Goal: Find specific page/section: Find specific page/section

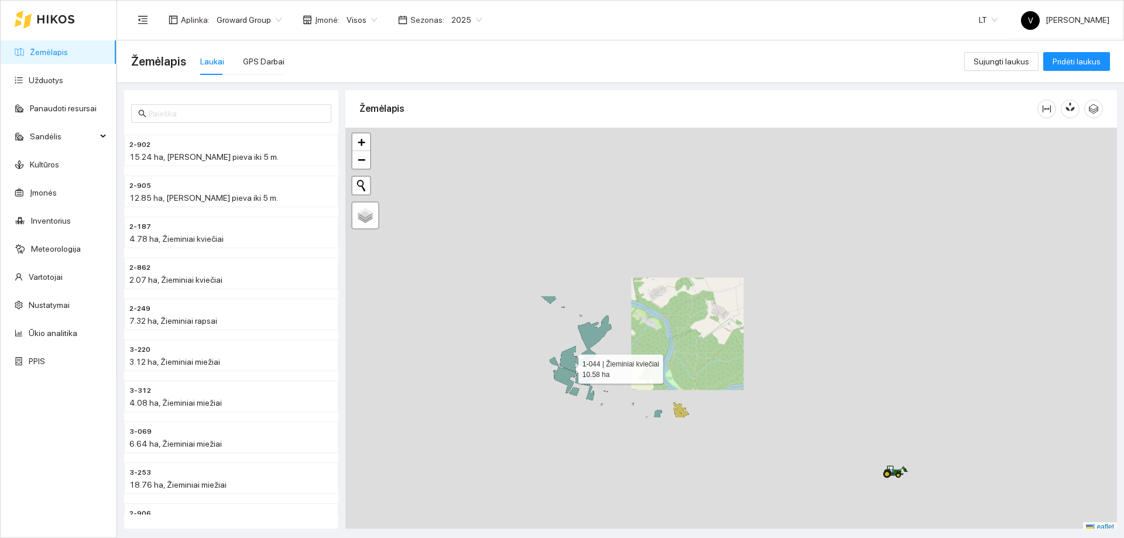
scroll to position [4, 0]
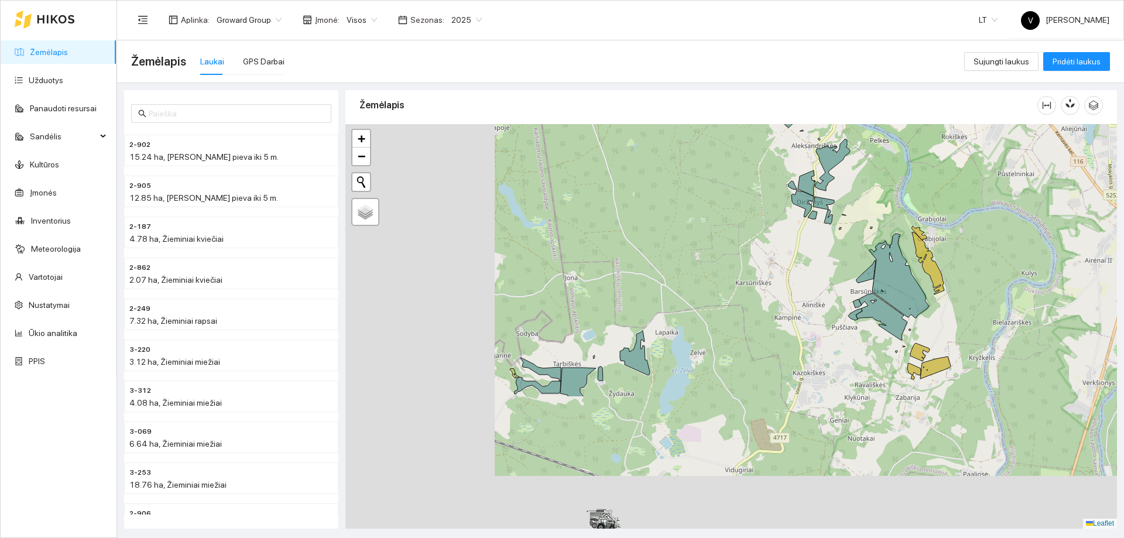
drag, startPoint x: 592, startPoint y: 365, endPoint x: 768, endPoint y: 226, distance: 224.7
click at [768, 226] on div at bounding box center [730, 326] width 771 height 404
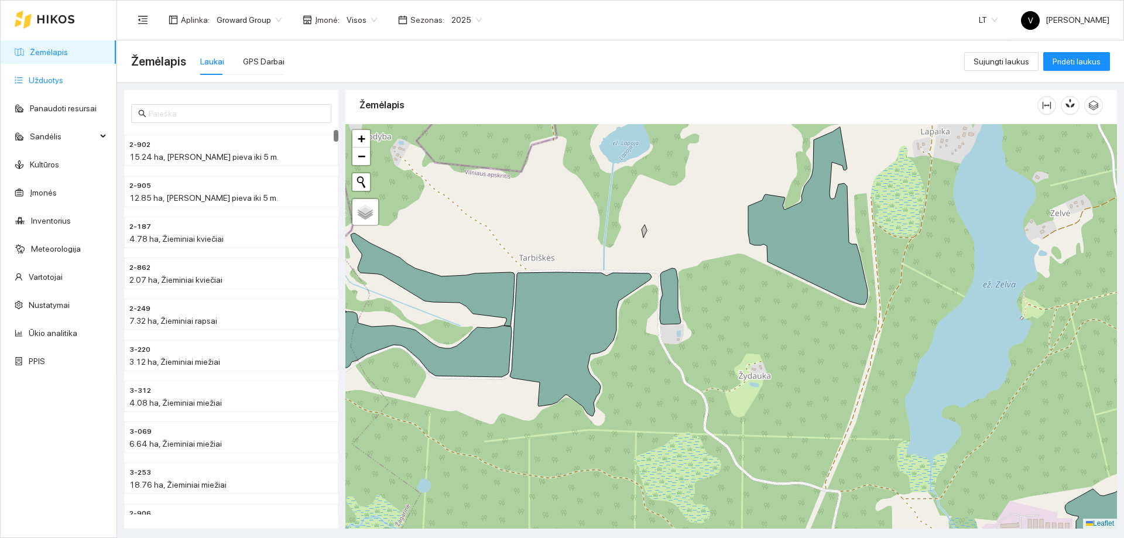
click at [51, 85] on link "Užduotys" at bounding box center [46, 79] width 35 height 9
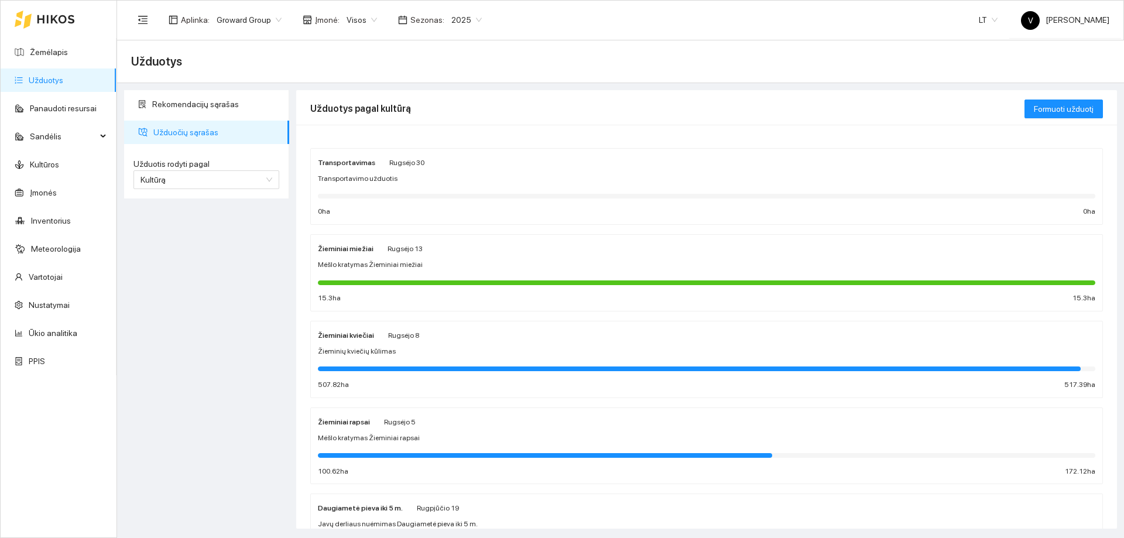
click at [471, 17] on span "2025" at bounding box center [466, 20] width 30 height 18
click at [455, 159] on div "2026" at bounding box center [457, 155] width 30 height 13
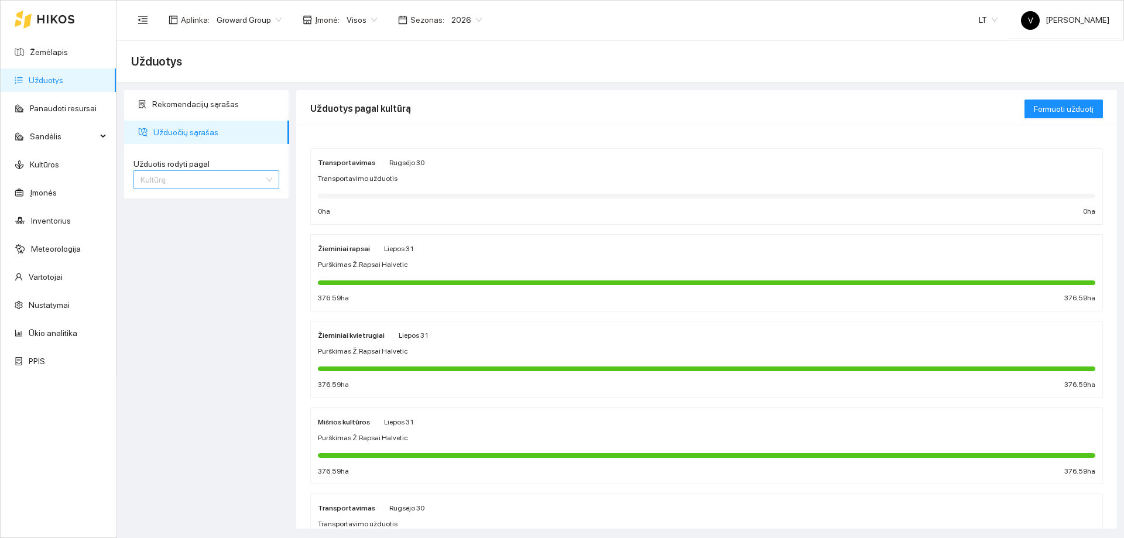
click at [256, 178] on span "Kultūrą" at bounding box center [206, 180] width 132 height 18
click at [226, 212] on div "Kultūrą" at bounding box center [206, 221] width 146 height 19
click at [223, 183] on span "Kultūrą" at bounding box center [206, 180] width 132 height 18
click at [231, 203] on div "Užduotį" at bounding box center [206, 203] width 132 height 13
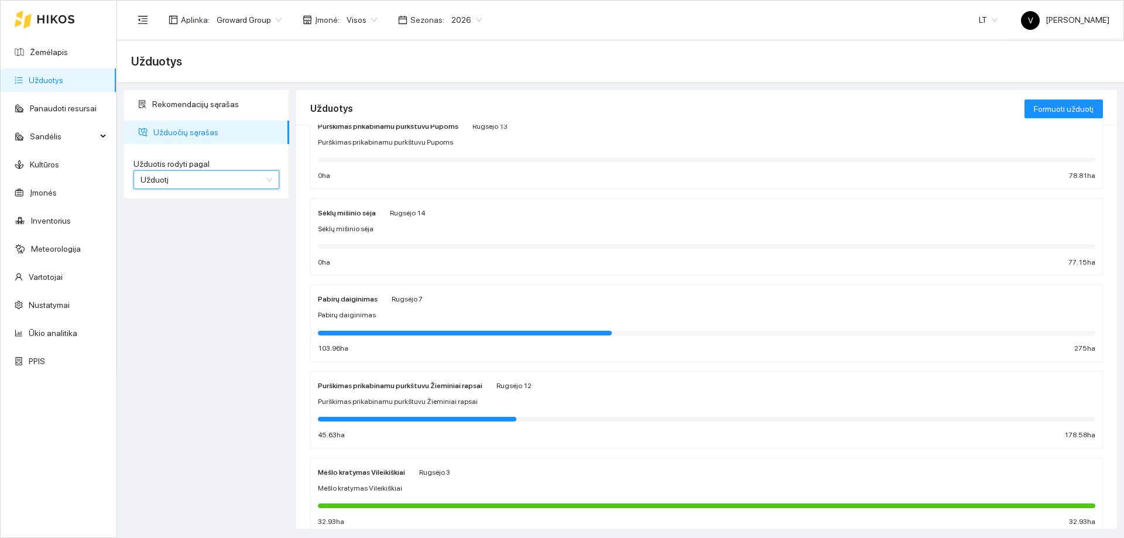
scroll to position [526, 0]
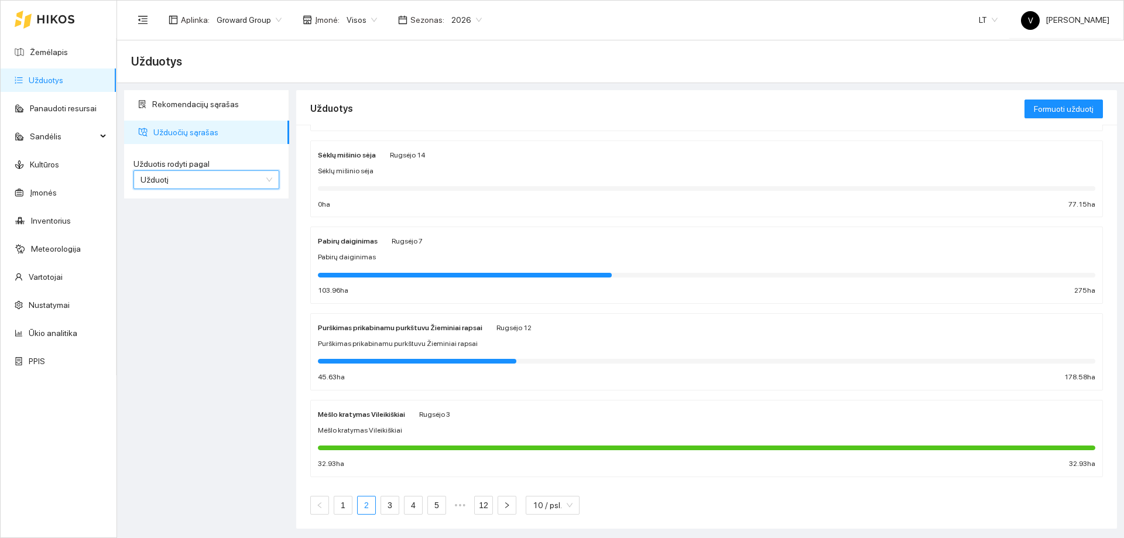
click at [362, 511] on link "2" at bounding box center [367, 505] width 18 height 18
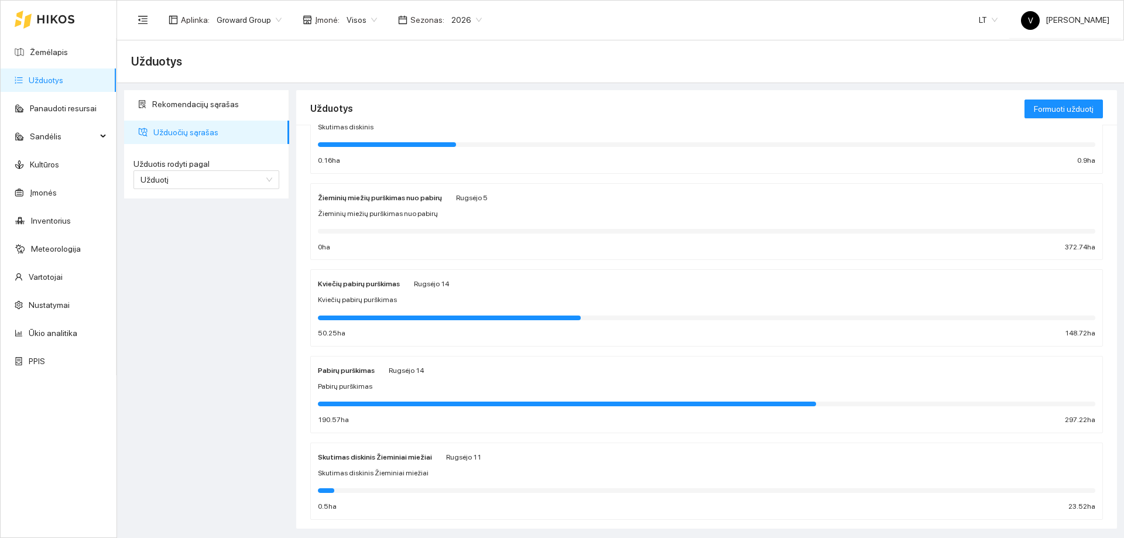
scroll to position [526, 0]
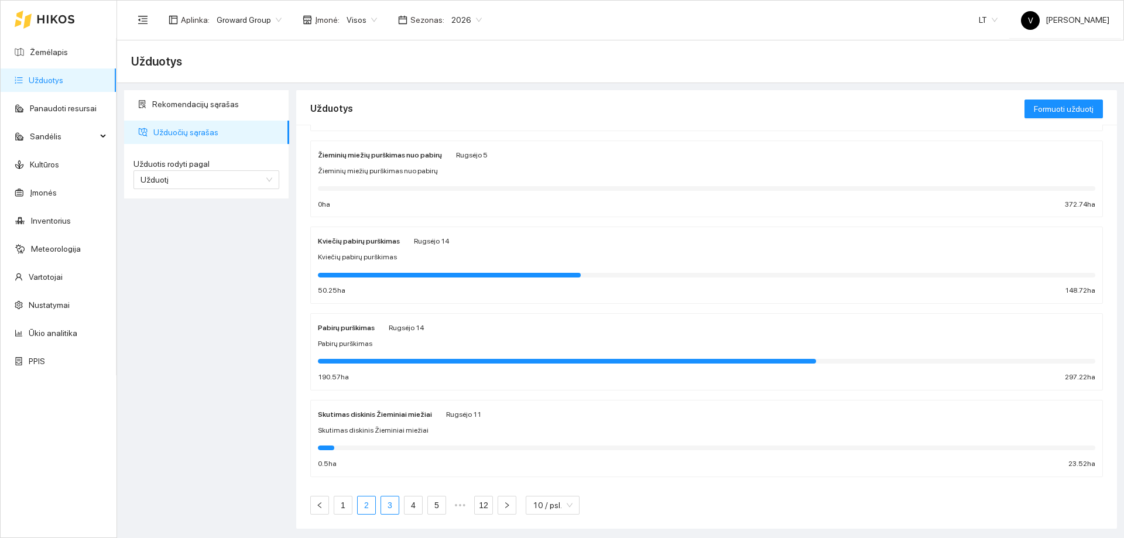
click at [389, 504] on link "3" at bounding box center [390, 505] width 18 height 18
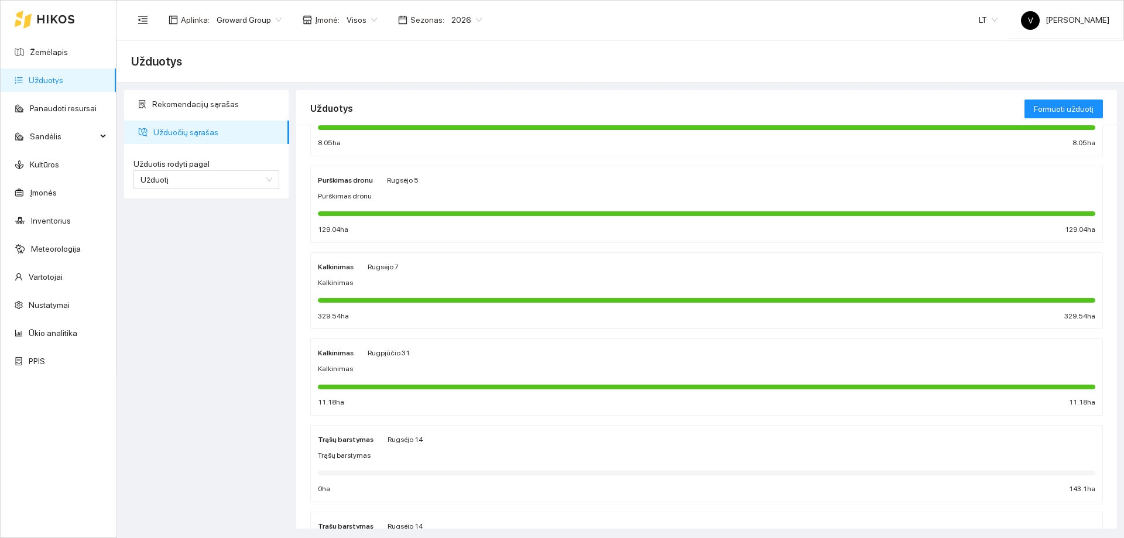
scroll to position [176, 0]
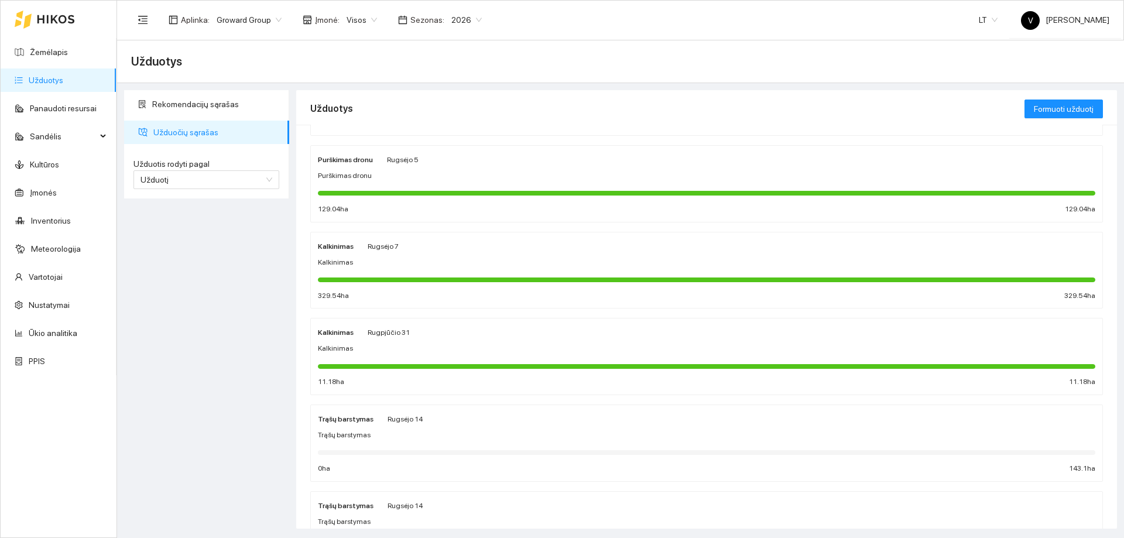
click at [345, 250] on div "Kalkinimas" at bounding box center [336, 245] width 36 height 13
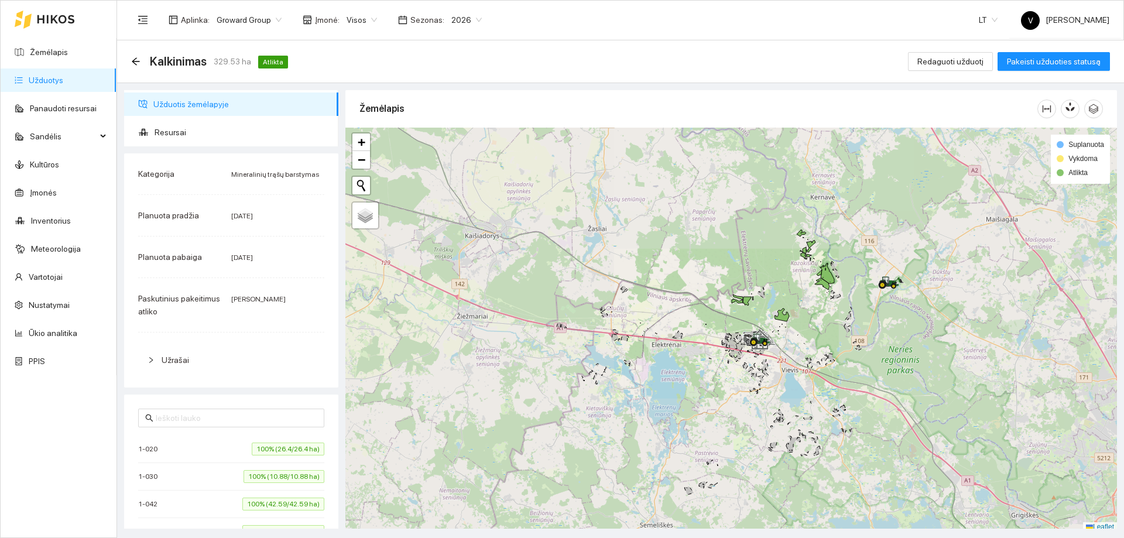
scroll to position [4, 0]
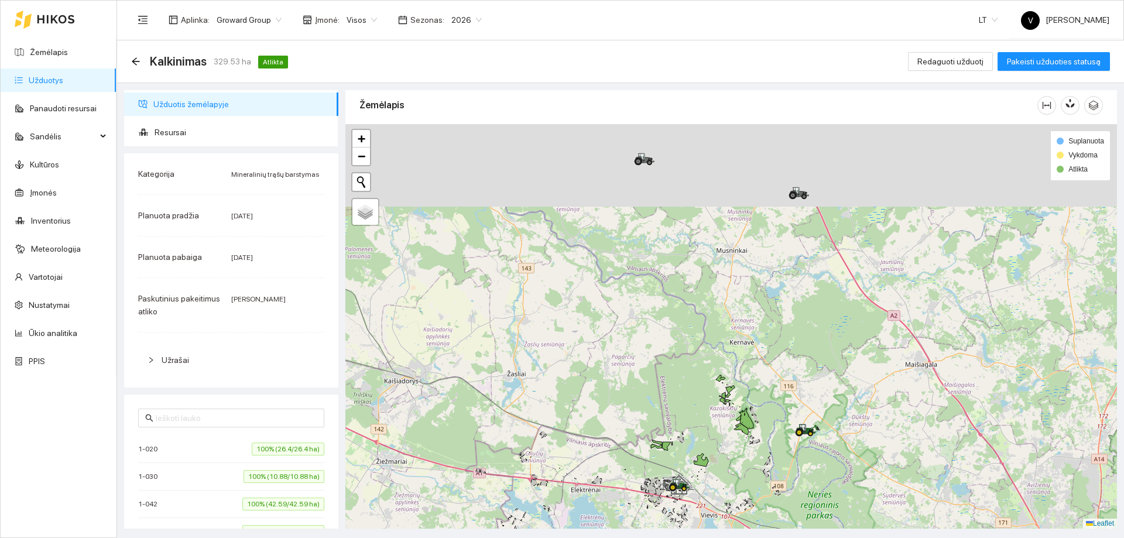
drag, startPoint x: 705, startPoint y: 383, endPoint x: 697, endPoint y: 385, distance: 8.5
click at [701, 392] on div at bounding box center [730, 326] width 771 height 404
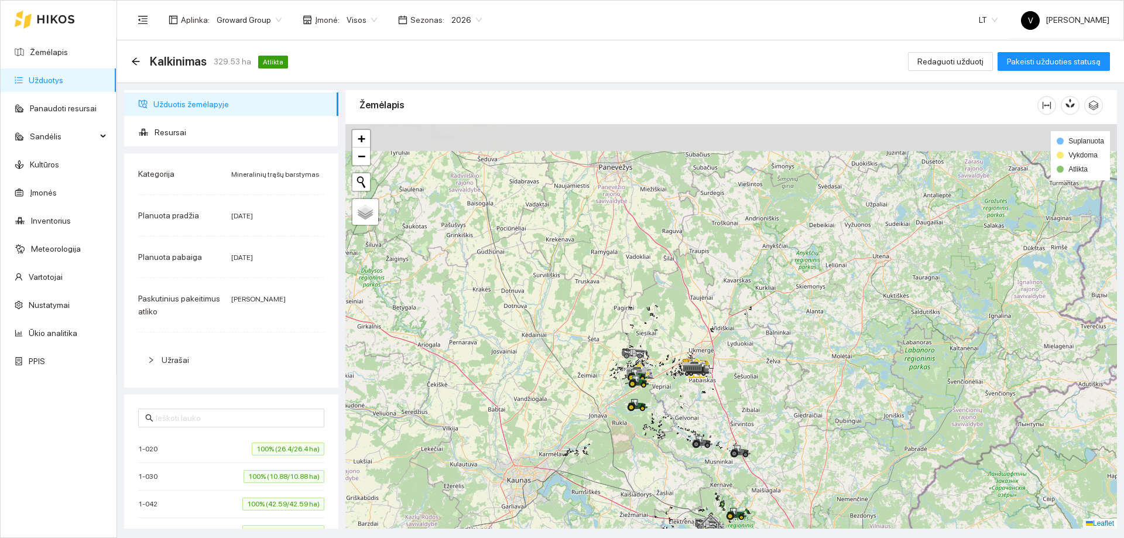
drag, startPoint x: 686, startPoint y: 358, endPoint x: 695, endPoint y: 412, distance: 55.1
click at [695, 412] on div at bounding box center [730, 326] width 771 height 404
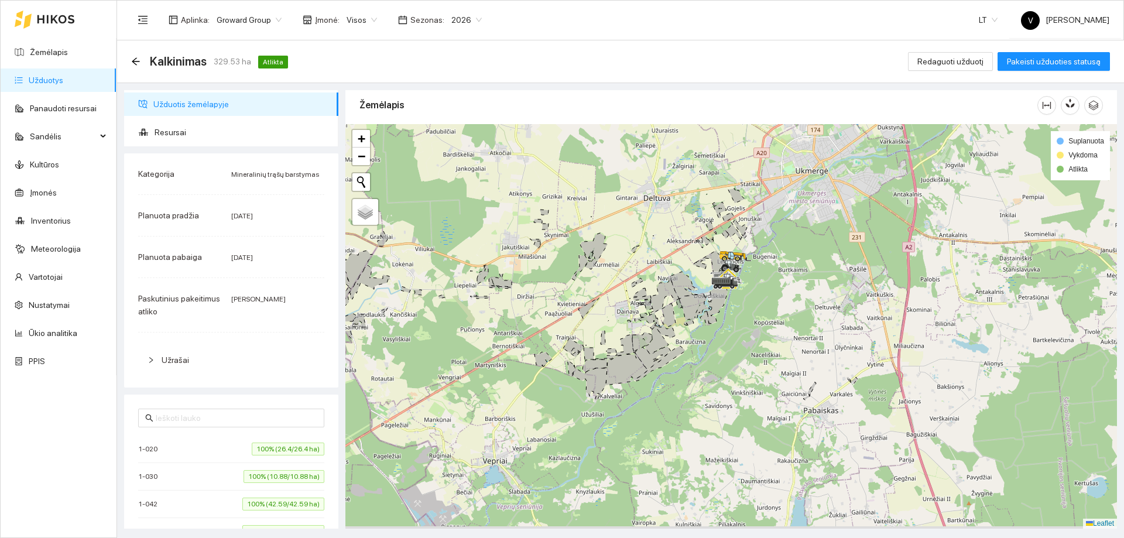
drag, startPoint x: 674, startPoint y: 455, endPoint x: 709, endPoint y: 336, distance: 124.0
click at [717, 338] on div at bounding box center [730, 326] width 771 height 404
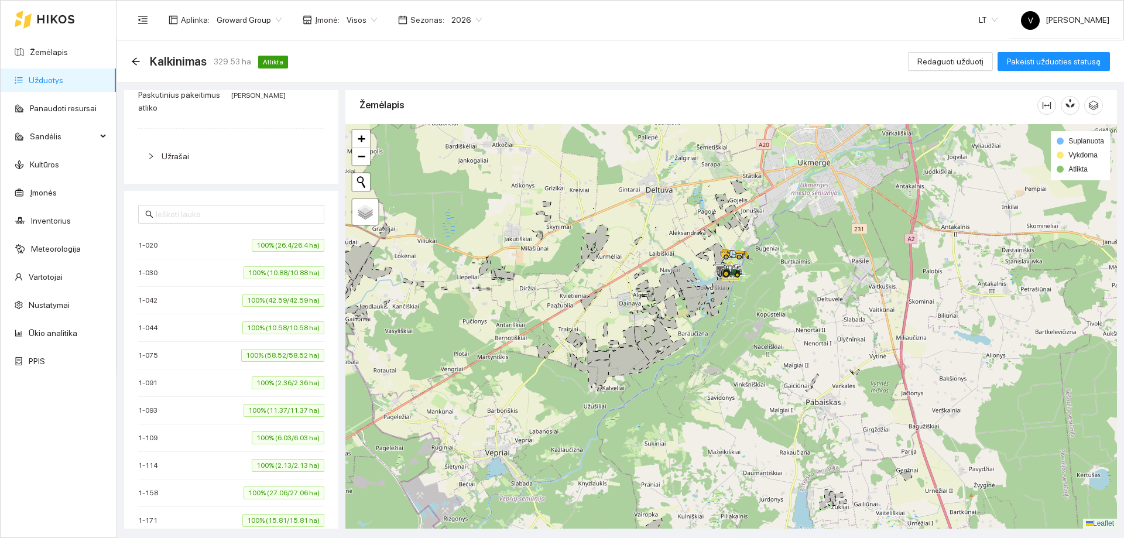
scroll to position [293, 0]
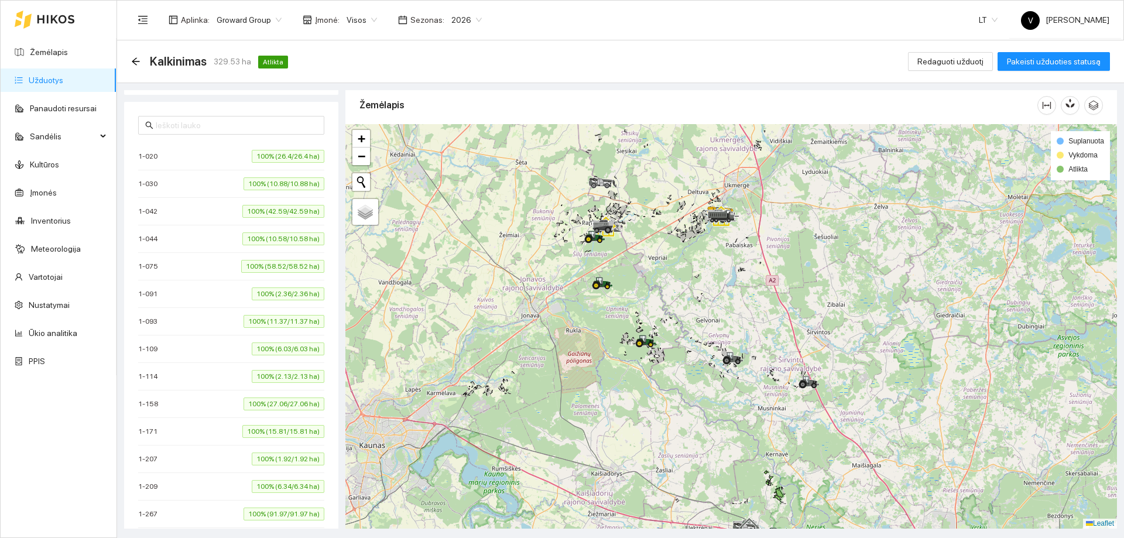
drag, startPoint x: 745, startPoint y: 351, endPoint x: 729, endPoint y: 286, distance: 66.9
click at [729, 286] on div at bounding box center [730, 326] width 771 height 404
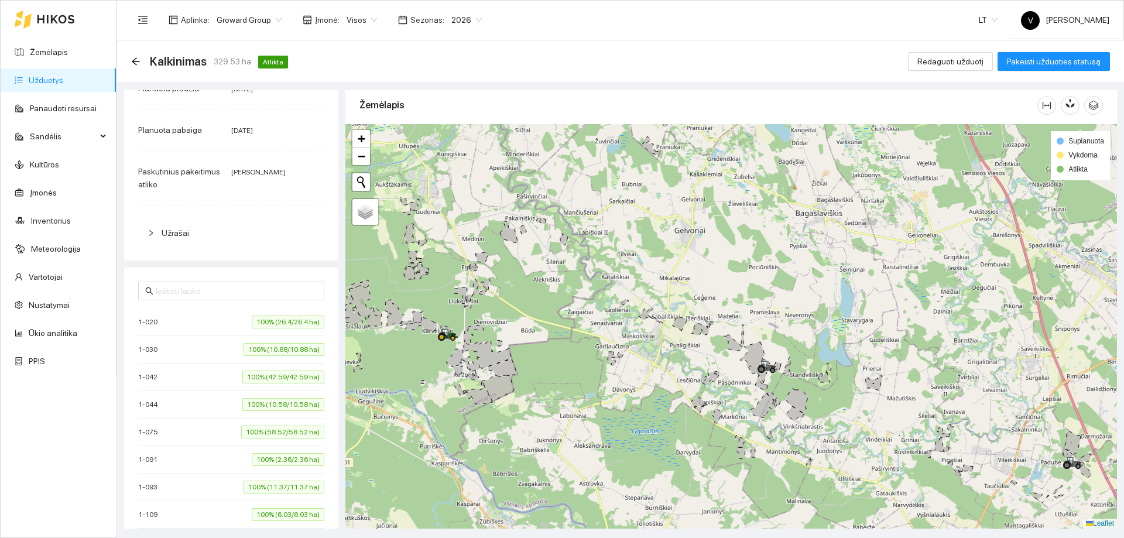
scroll to position [46, 0]
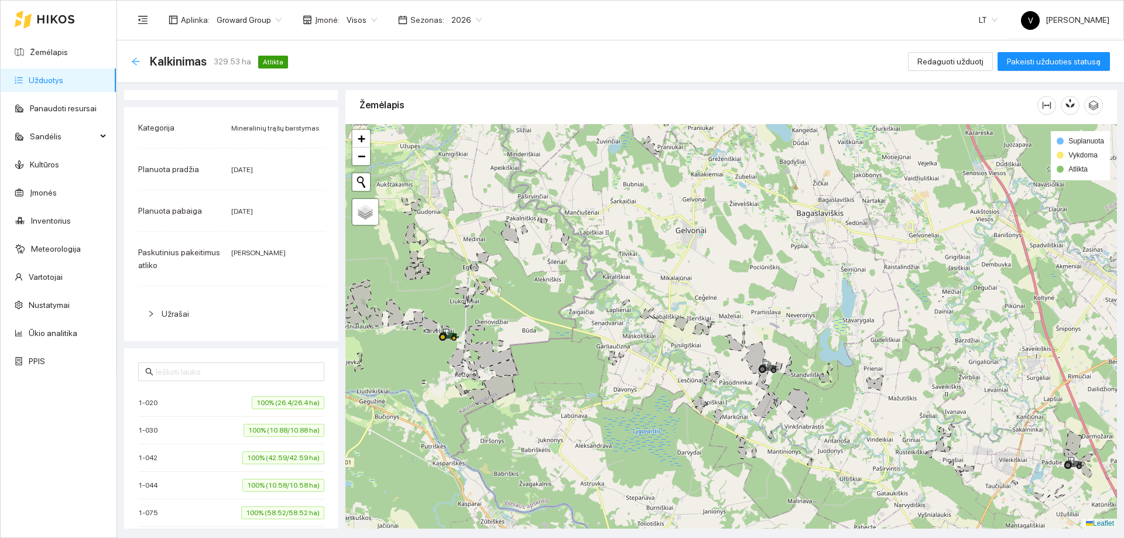
click at [133, 63] on icon "arrow-left" at bounding box center [135, 61] width 9 height 9
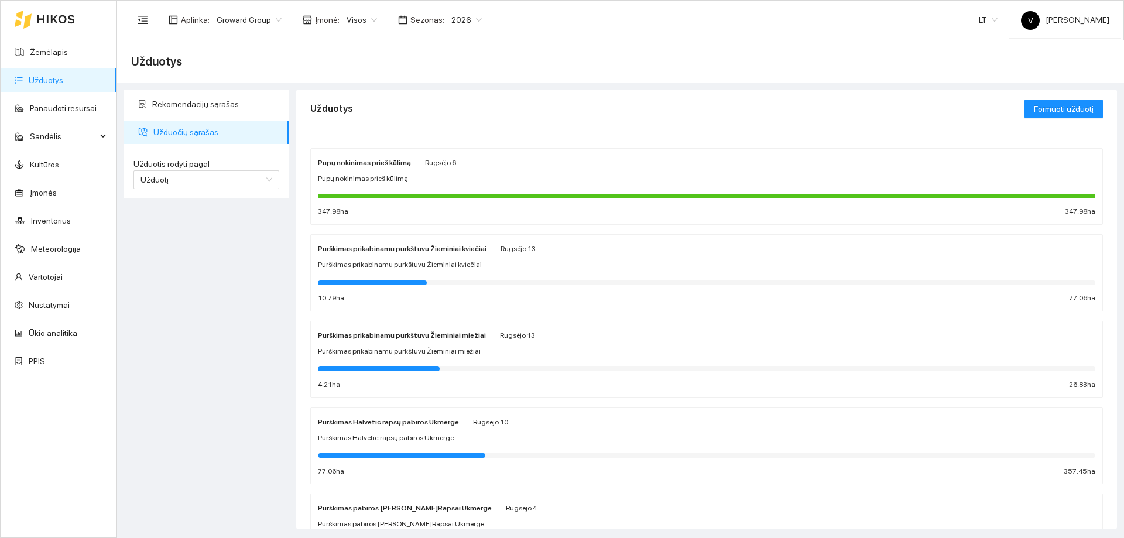
click at [366, 19] on span "Visos" at bounding box center [361, 20] width 30 height 18
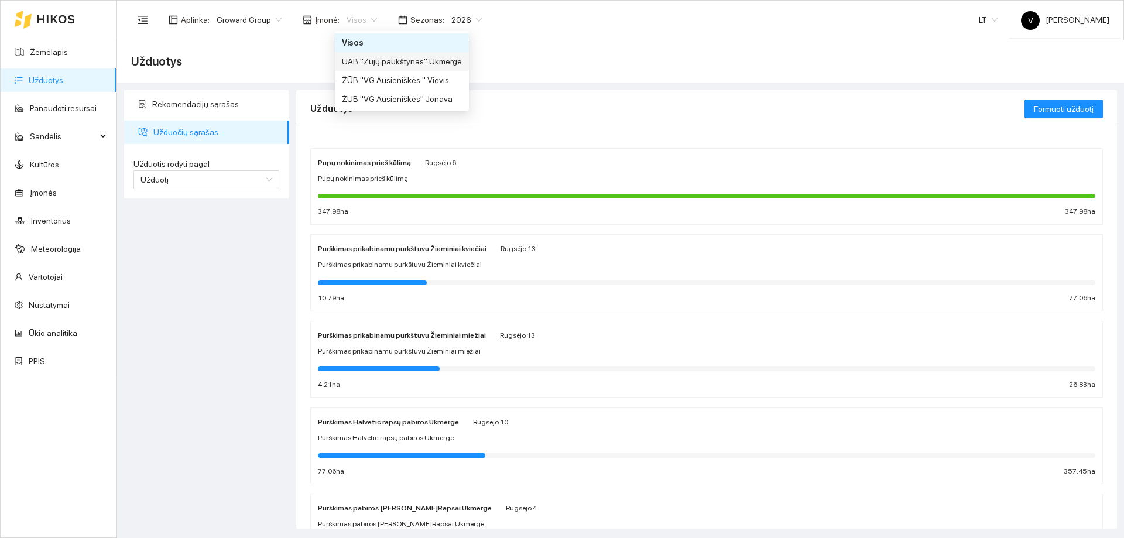
click at [360, 67] on div "UAB "Zujų paukštynas" Ukmerge" at bounding box center [402, 61] width 120 height 13
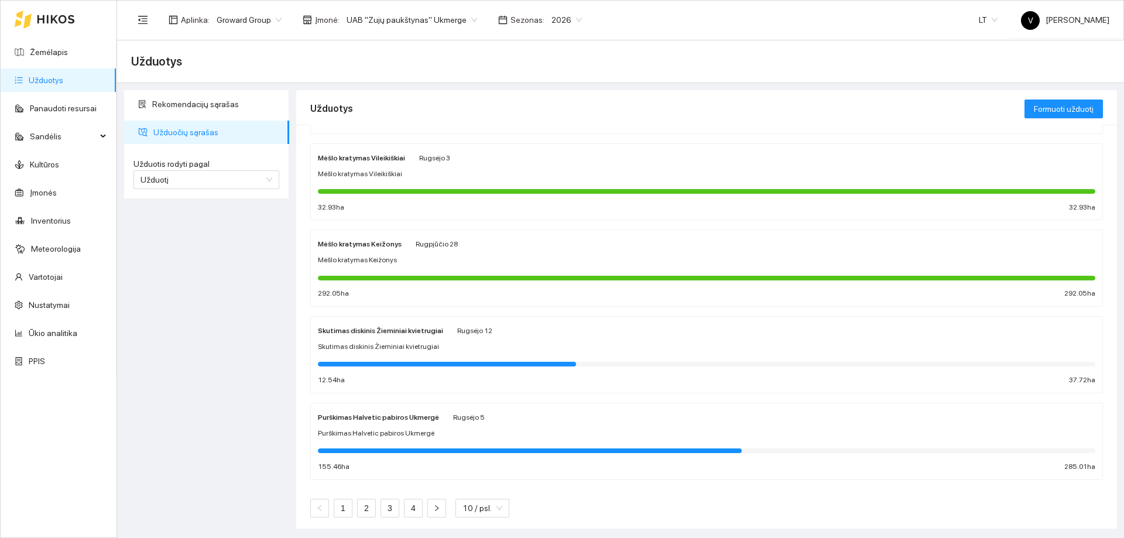
scroll to position [526, 0]
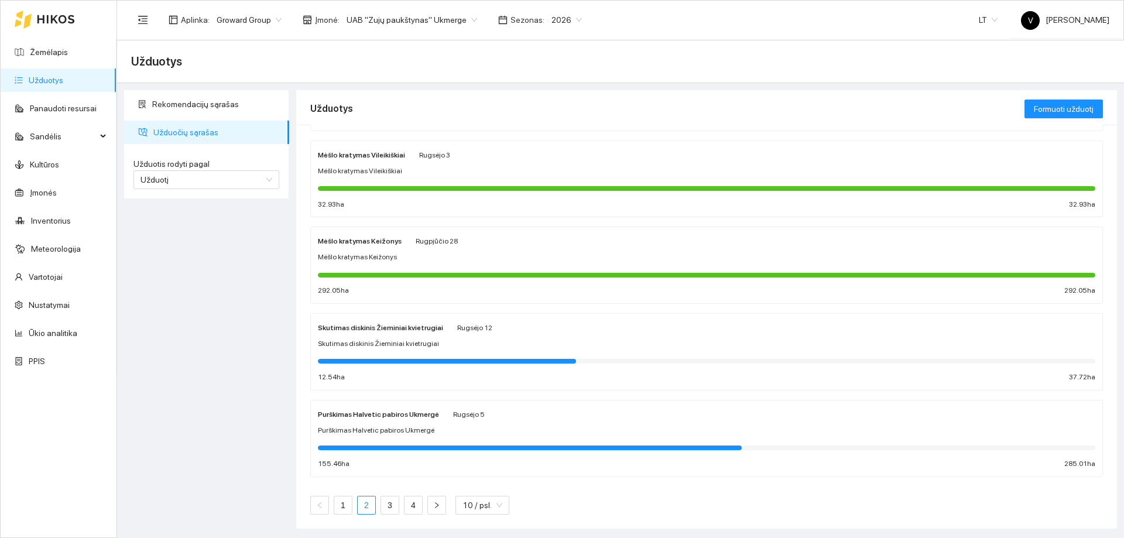
click at [363, 512] on link "2" at bounding box center [367, 505] width 18 height 18
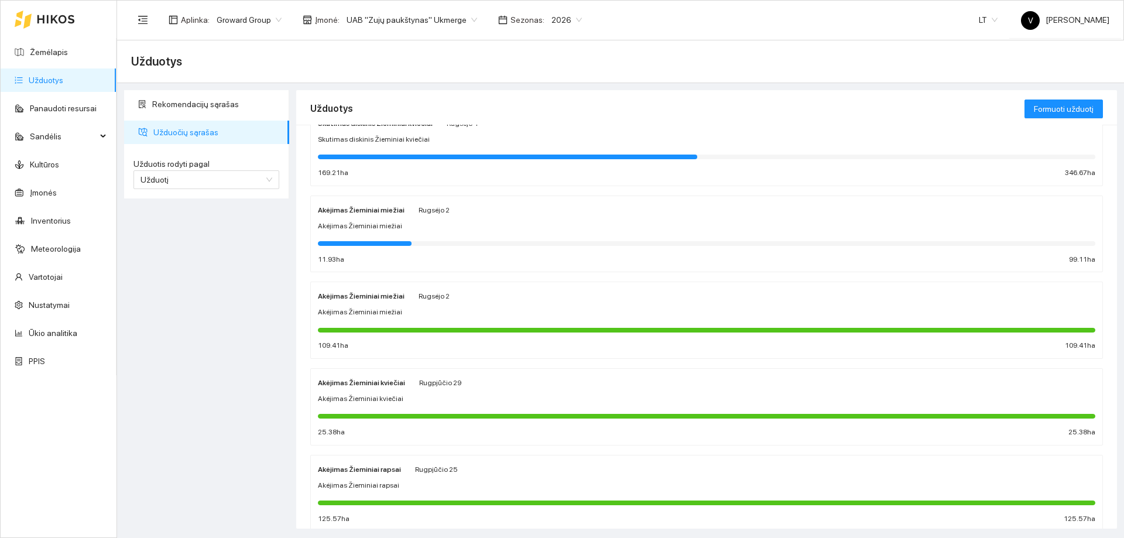
scroll to position [526, 0]
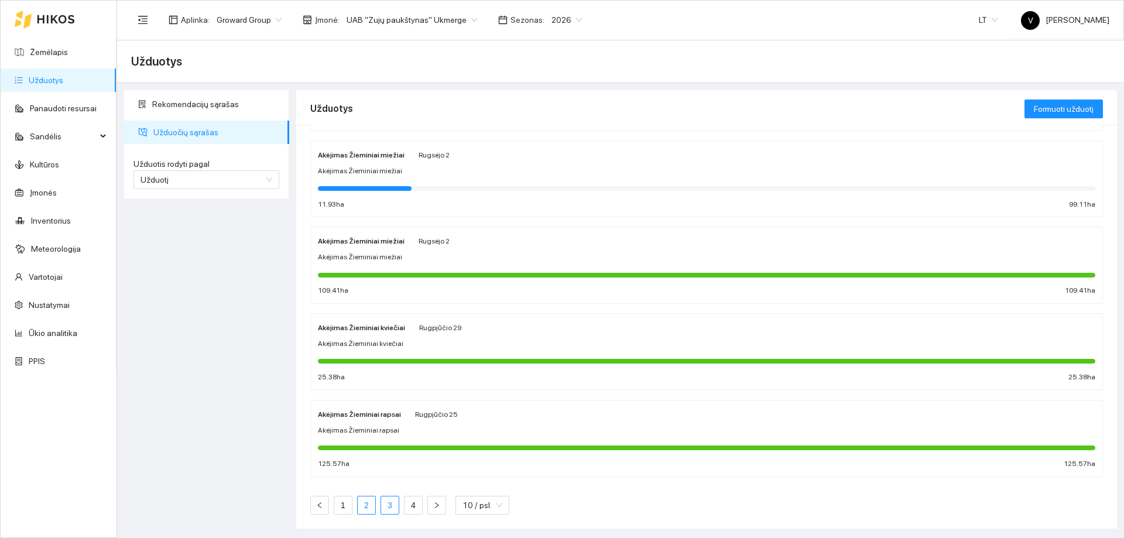
click at [392, 505] on link "3" at bounding box center [390, 505] width 18 height 18
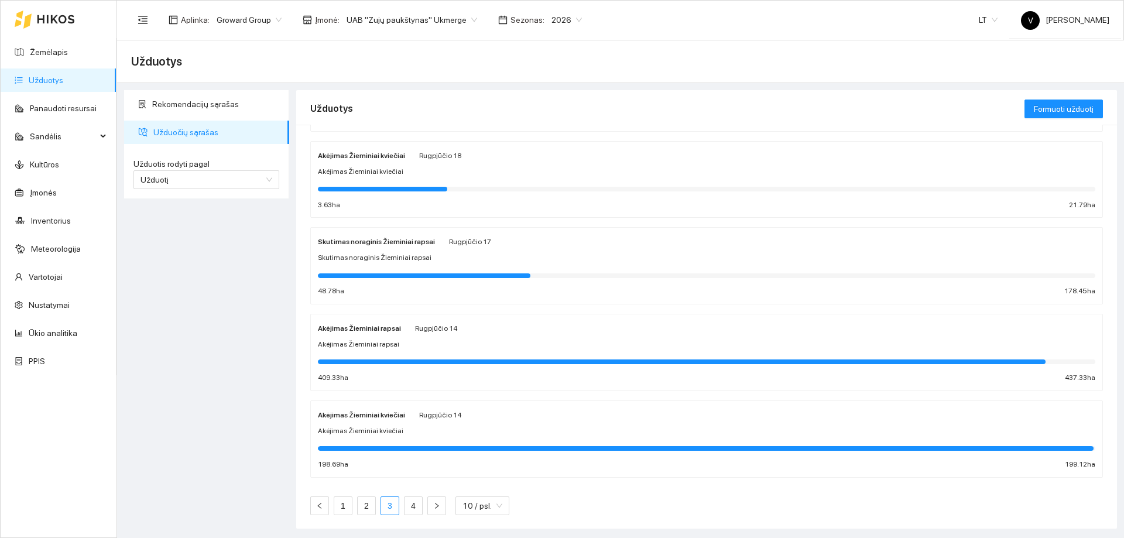
scroll to position [526, 0]
click at [414, 507] on link "4" at bounding box center [413, 505] width 18 height 18
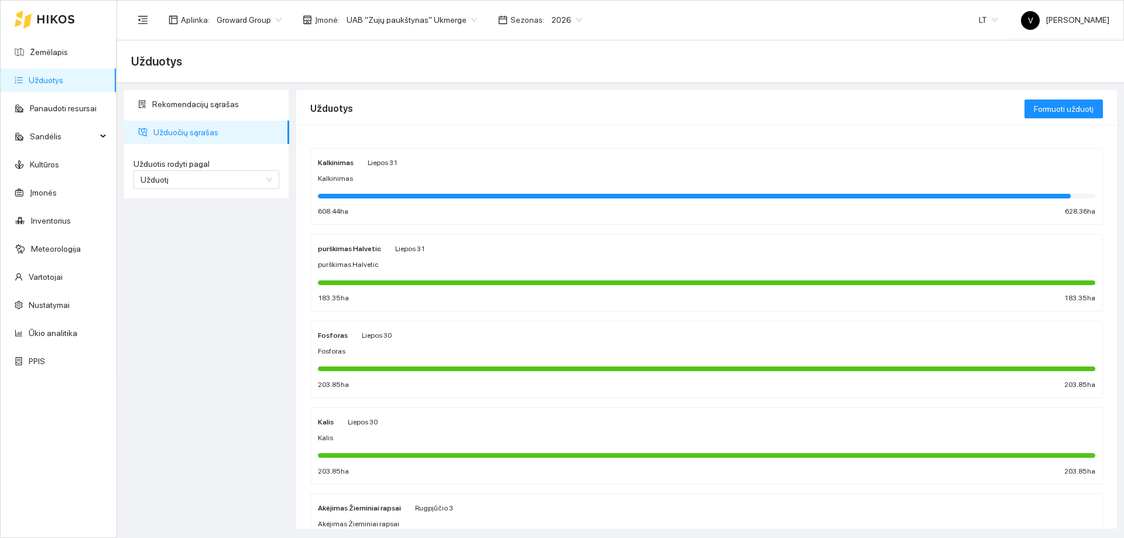
click at [343, 168] on div "Kalkinimas" at bounding box center [336, 162] width 36 height 13
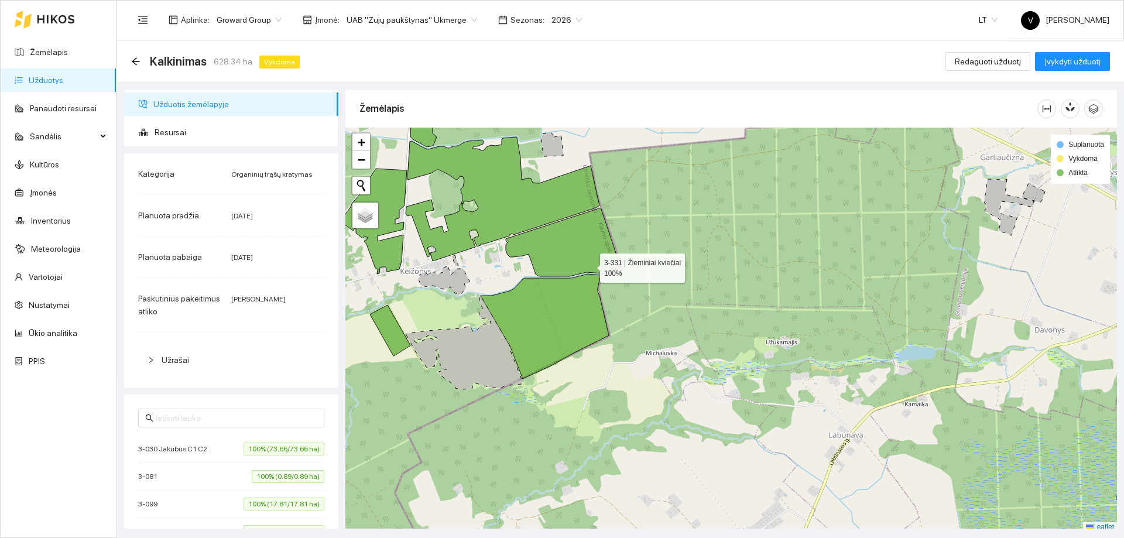
scroll to position [4, 0]
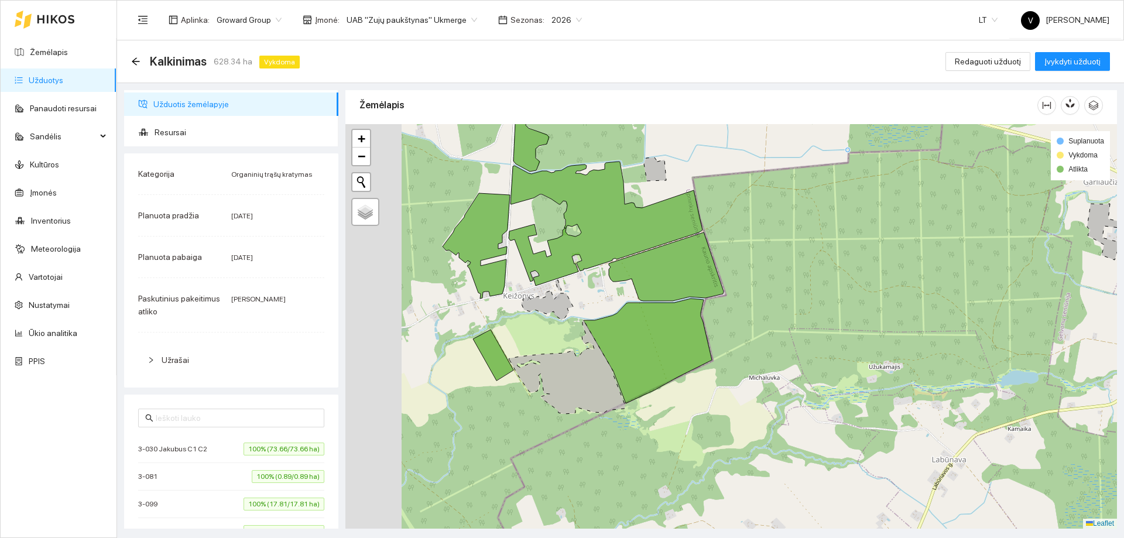
drag, startPoint x: 619, startPoint y: 266, endPoint x: 712, endPoint y: 294, distance: 97.4
click at [712, 294] on icon at bounding box center [666, 266] width 115 height 68
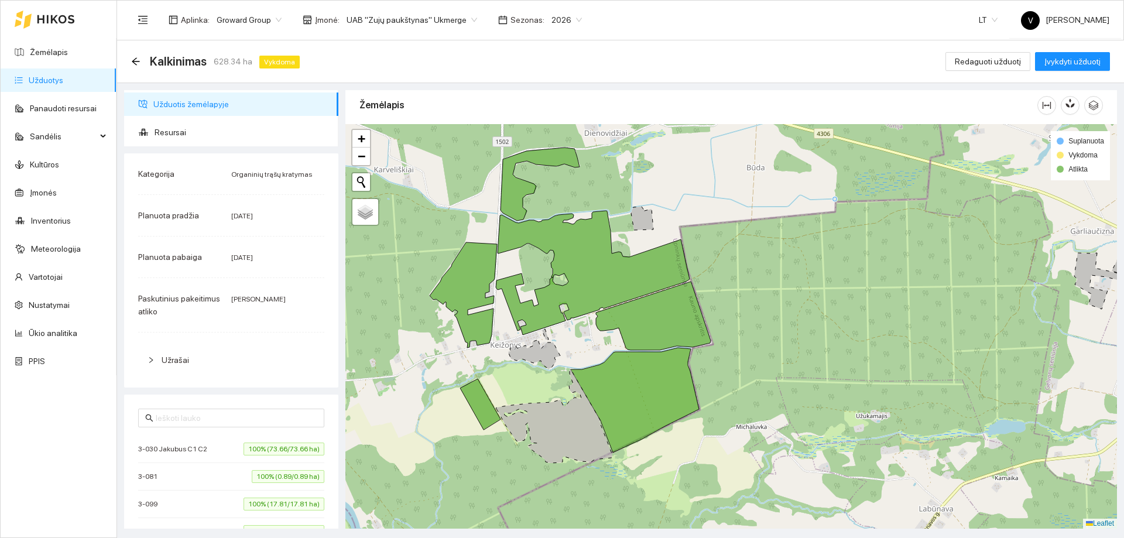
drag, startPoint x: 839, startPoint y: 265, endPoint x: 788, endPoint y: 317, distance: 72.4
click at [819, 357] on div at bounding box center [730, 326] width 771 height 404
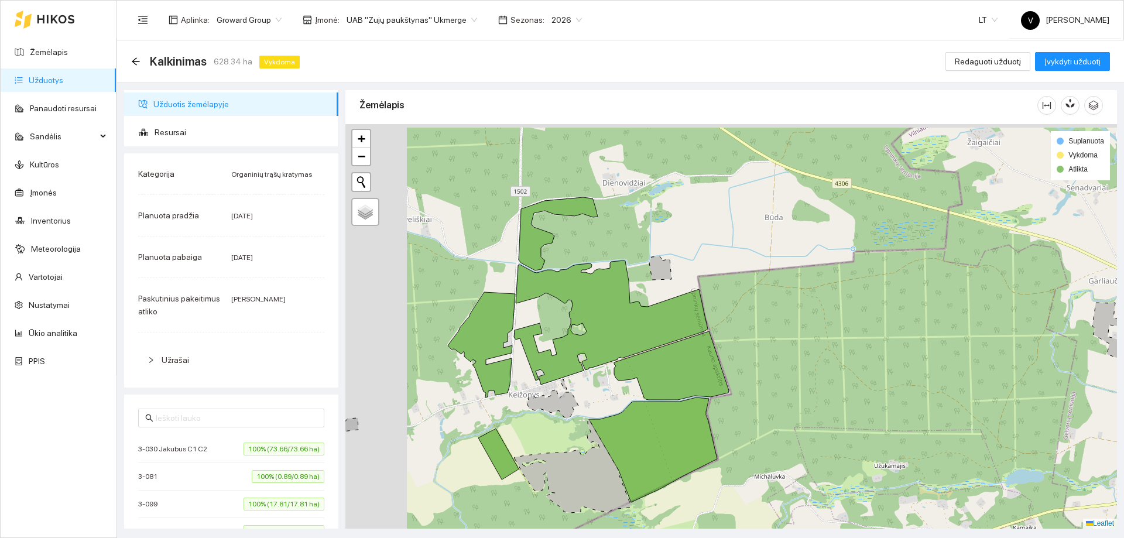
click at [582, 448] on div at bounding box center [730, 326] width 771 height 404
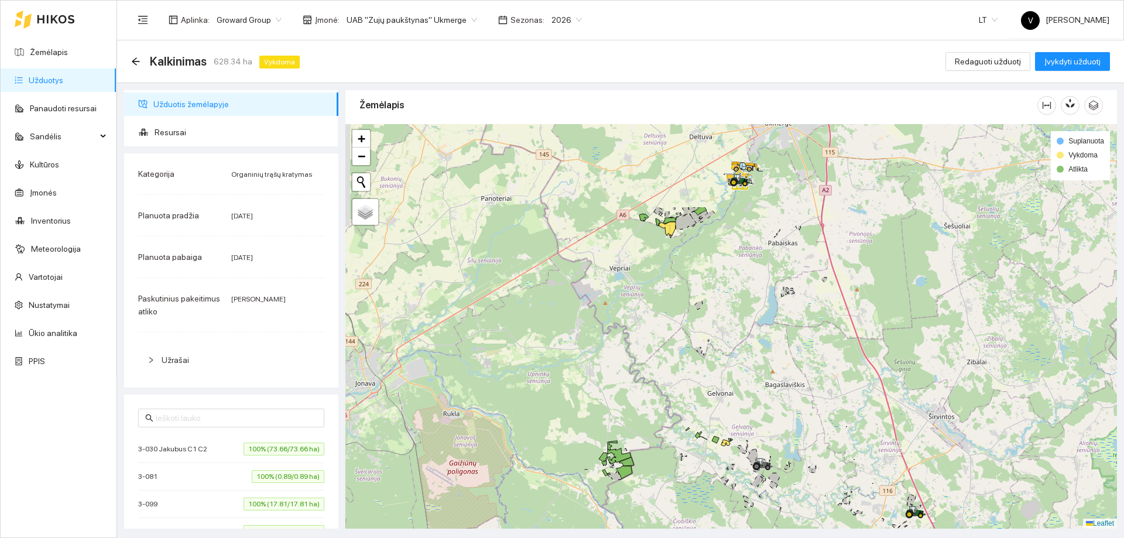
drag, startPoint x: 741, startPoint y: 323, endPoint x: 741, endPoint y: 427, distance: 104.2
click at [741, 427] on div at bounding box center [730, 326] width 771 height 404
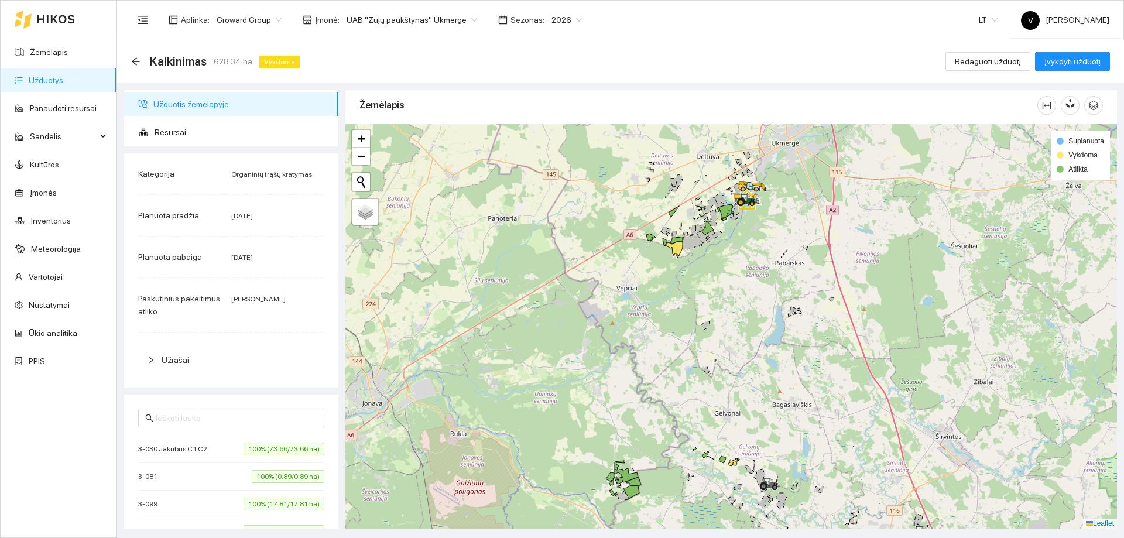
drag, startPoint x: 719, startPoint y: 336, endPoint x: 740, endPoint y: 415, distance: 81.9
click at [740, 415] on div at bounding box center [730, 326] width 771 height 404
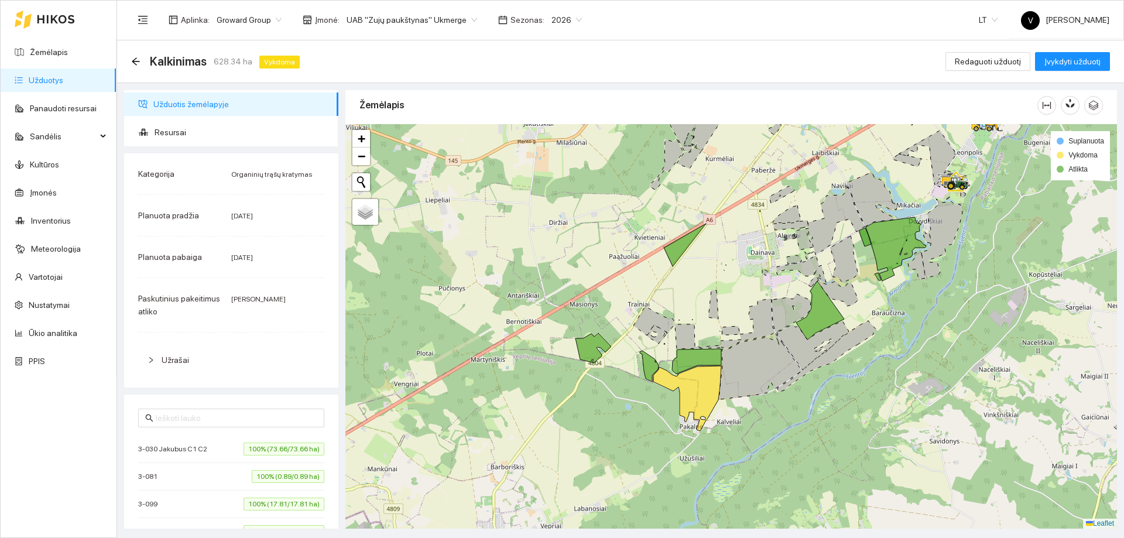
drag, startPoint x: 681, startPoint y: 459, endPoint x: 691, endPoint y: 370, distance: 88.9
click at [691, 370] on icon at bounding box center [687, 398] width 68 height 65
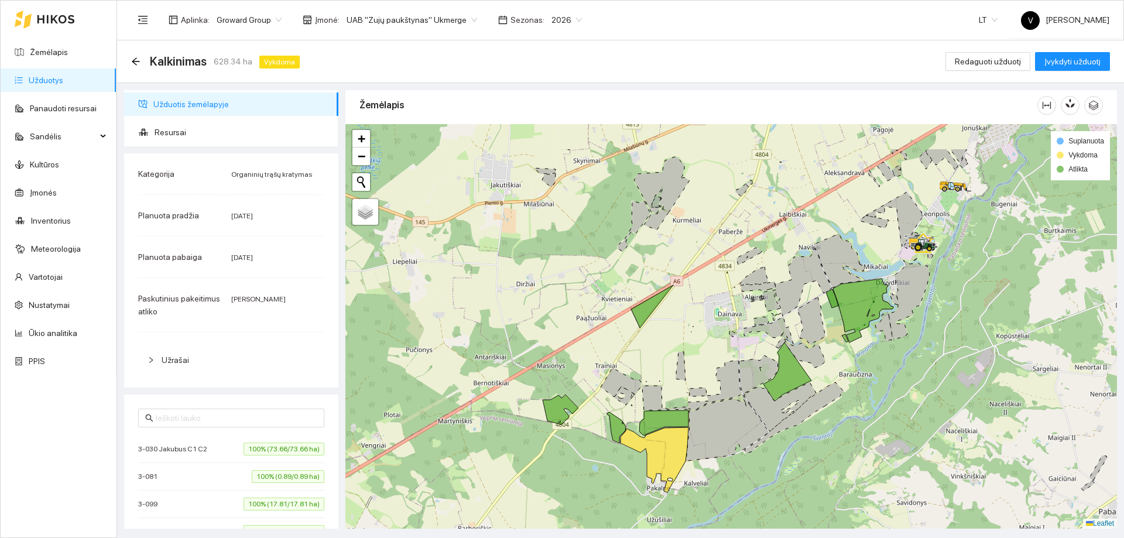
drag, startPoint x: 808, startPoint y: 342, endPoint x: 736, endPoint y: 459, distance: 136.9
click at [763, 401] on icon at bounding box center [787, 371] width 48 height 59
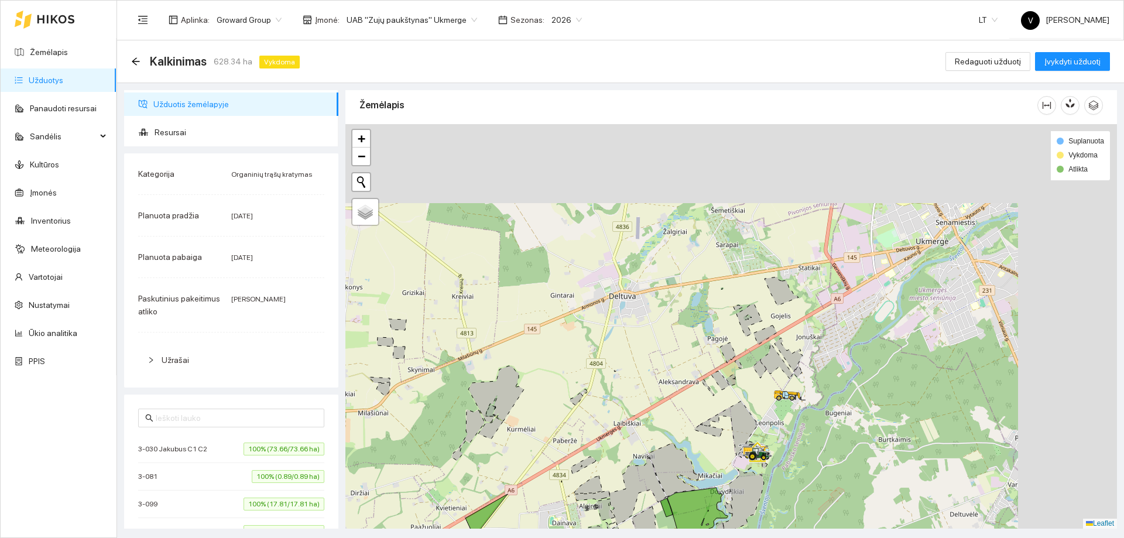
drag, startPoint x: 848, startPoint y: 285, endPoint x: 728, endPoint y: 421, distance: 181.6
click at [728, 421] on div at bounding box center [730, 326] width 771 height 404
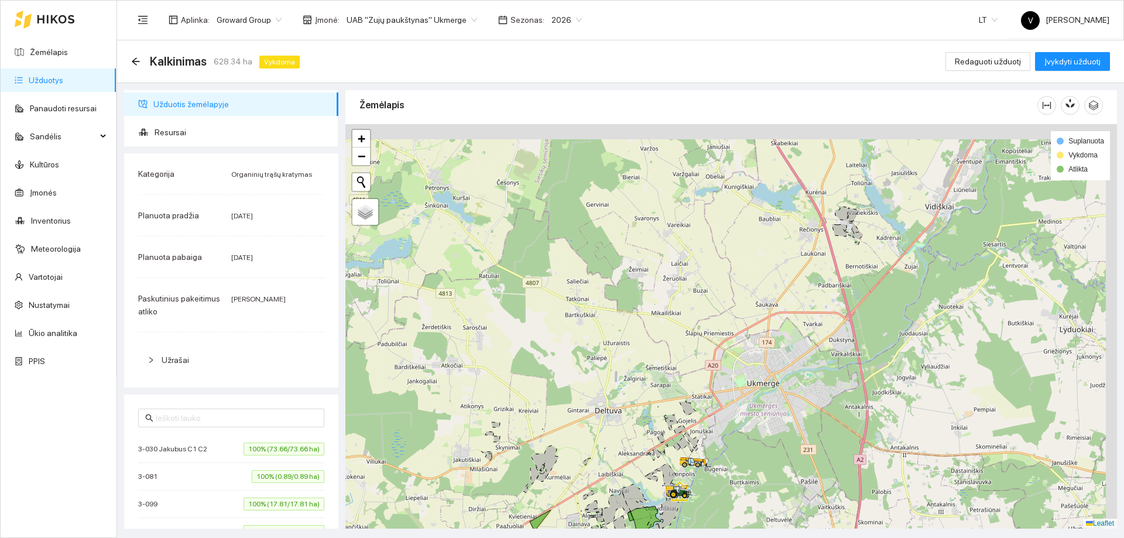
click at [691, 437] on div at bounding box center [730, 326] width 771 height 404
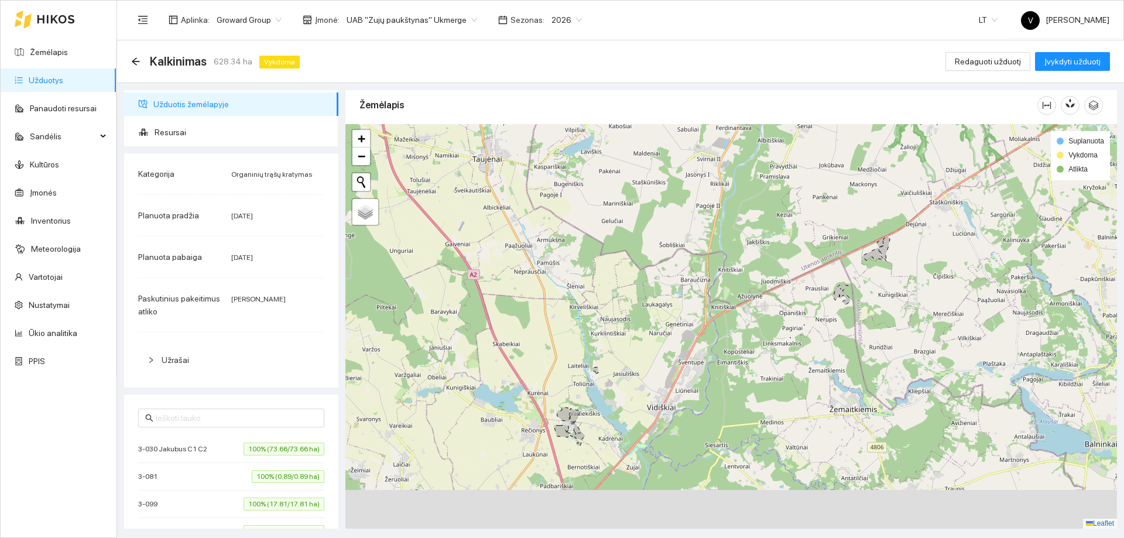
drag, startPoint x: 681, startPoint y: 443, endPoint x: 773, endPoint y: 307, distance: 164.4
click at [773, 307] on div at bounding box center [730, 326] width 771 height 404
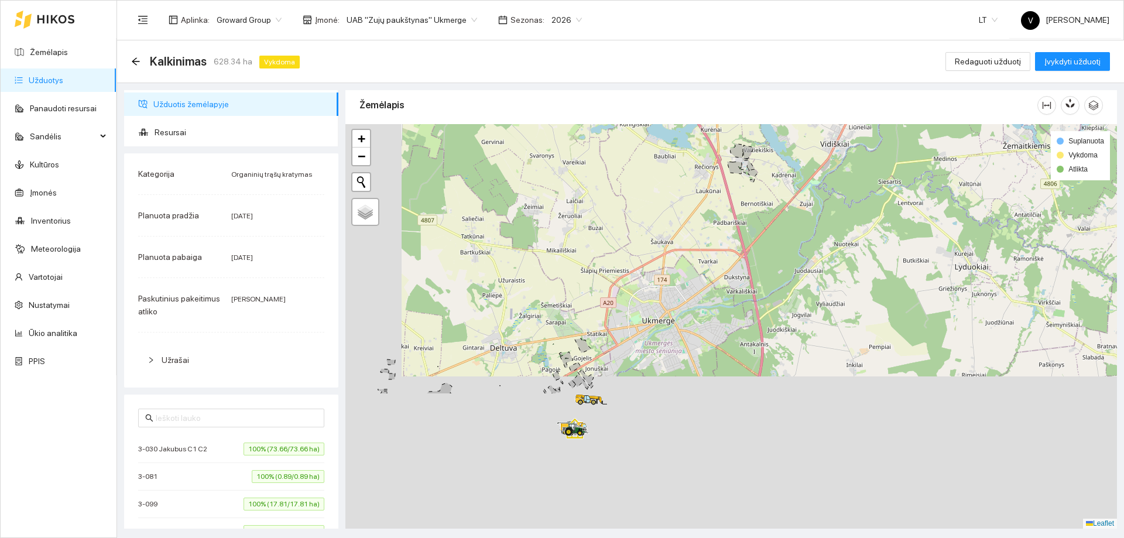
drag, startPoint x: 734, startPoint y: 265, endPoint x: 780, endPoint y: 207, distance: 73.3
click at [776, 212] on div at bounding box center [730, 326] width 771 height 404
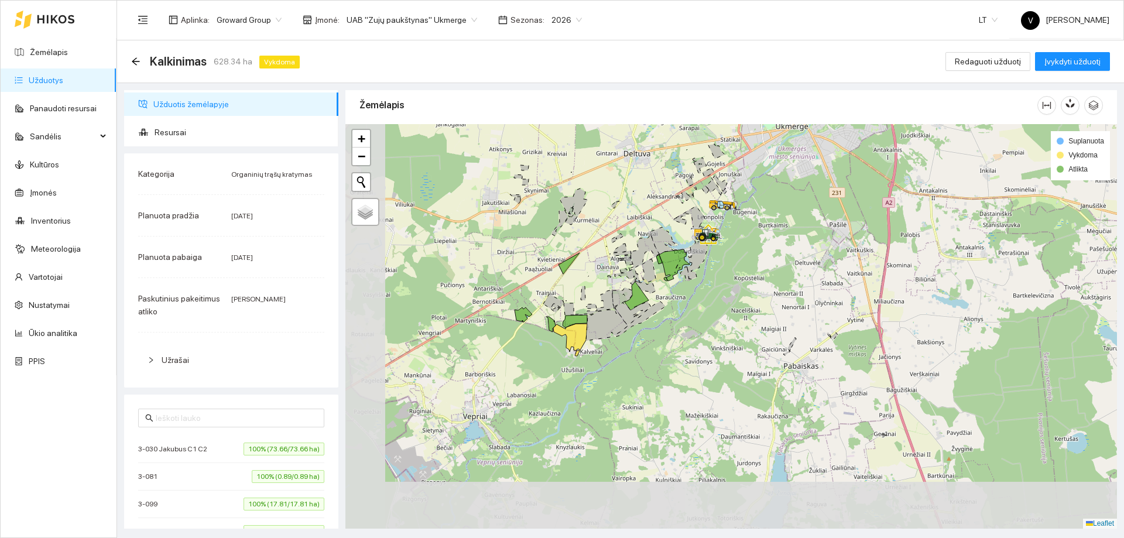
drag, startPoint x: 613, startPoint y: 396, endPoint x: 700, endPoint y: 262, distance: 159.6
click at [700, 262] on icon at bounding box center [697, 260] width 20 height 39
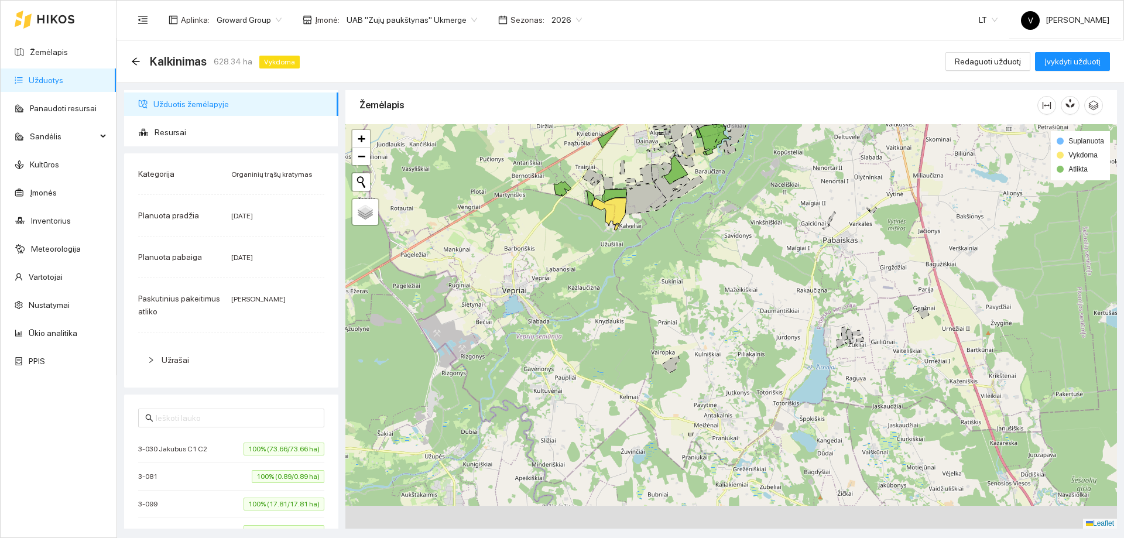
drag, startPoint x: 698, startPoint y: 197, endPoint x: 705, endPoint y: 175, distance: 23.5
click at [705, 176] on div at bounding box center [730, 326] width 771 height 404
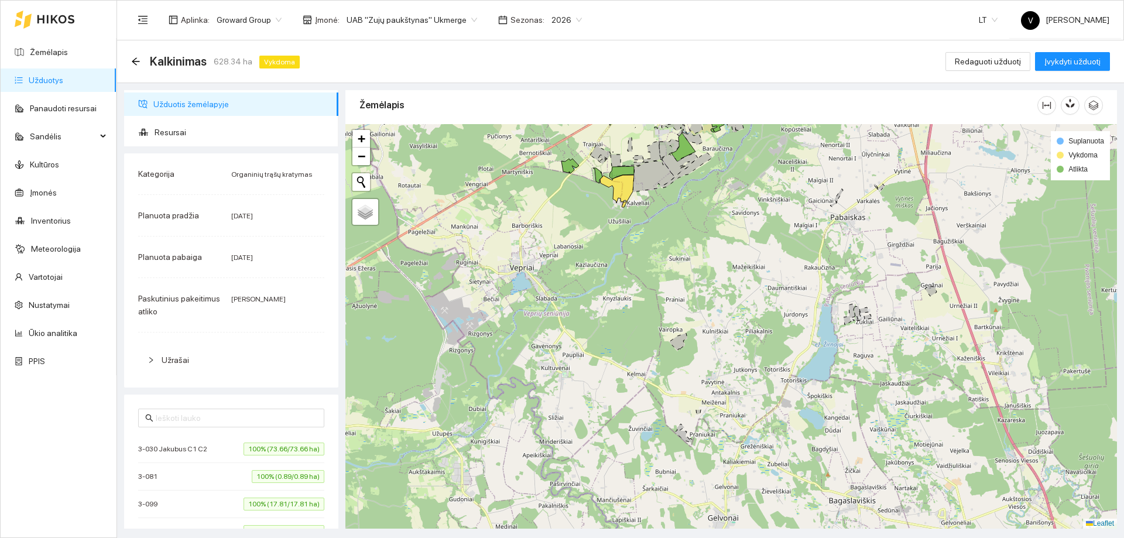
drag, startPoint x: 716, startPoint y: 348, endPoint x: 779, endPoint y: 181, distance: 178.4
click at [776, 184] on div at bounding box center [730, 326] width 771 height 404
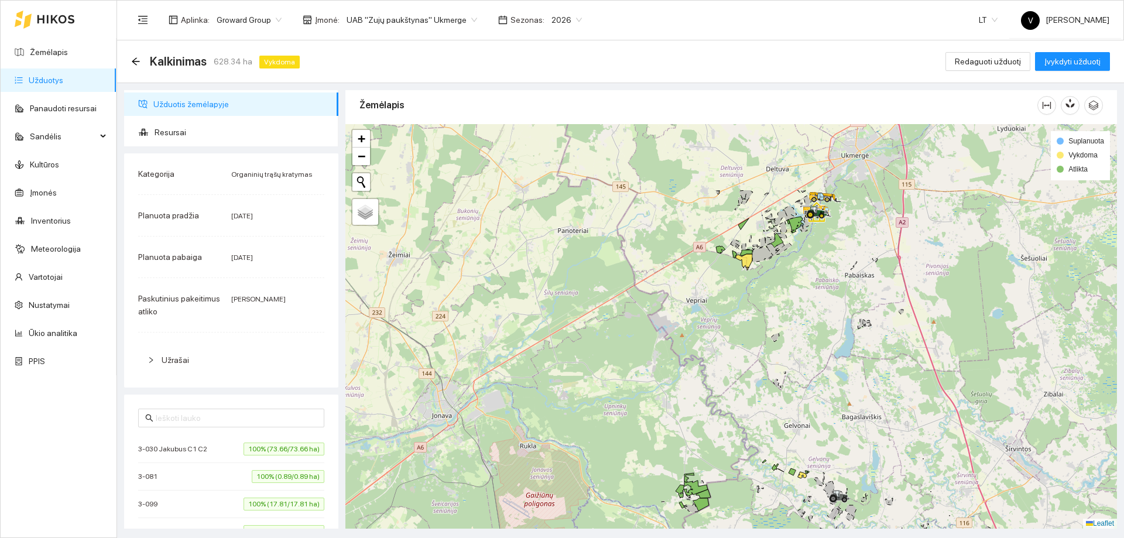
drag, startPoint x: 803, startPoint y: 328, endPoint x: 791, endPoint y: 434, distance: 107.1
click at [791, 434] on div at bounding box center [730, 326] width 771 height 404
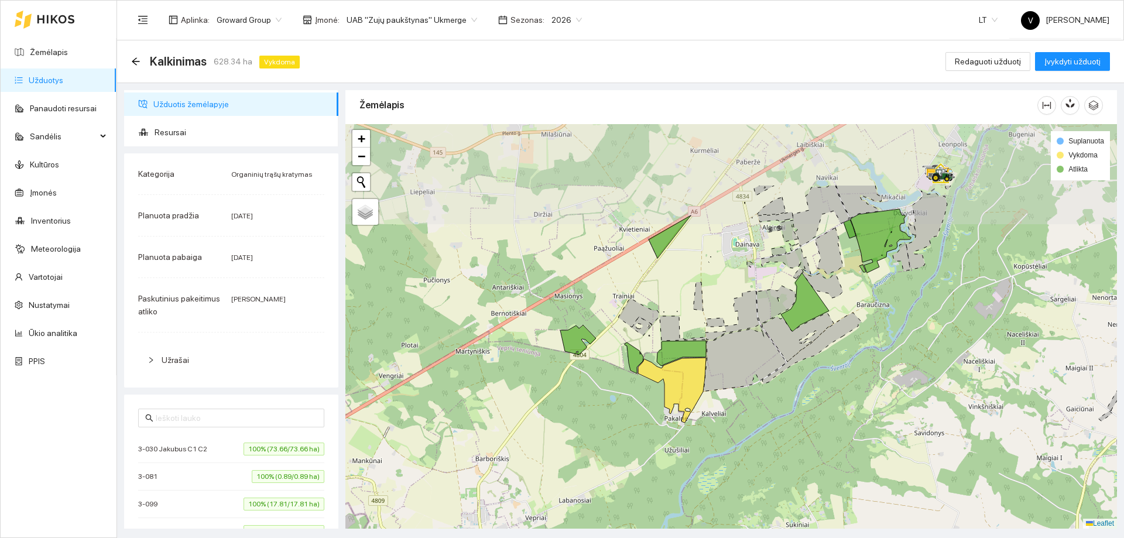
drag, startPoint x: 727, startPoint y: 329, endPoint x: 727, endPoint y: 372, distance: 43.3
click at [727, 372] on icon at bounding box center [744, 358] width 83 height 66
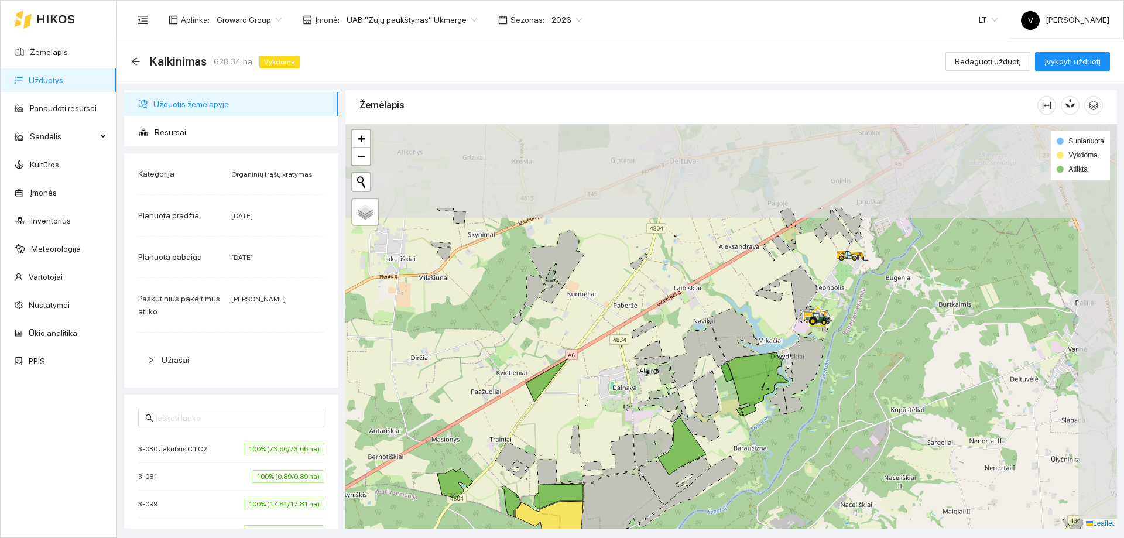
drag, startPoint x: 753, startPoint y: 195, endPoint x: 705, endPoint y: 312, distance: 126.0
click at [705, 312] on div at bounding box center [730, 326] width 771 height 404
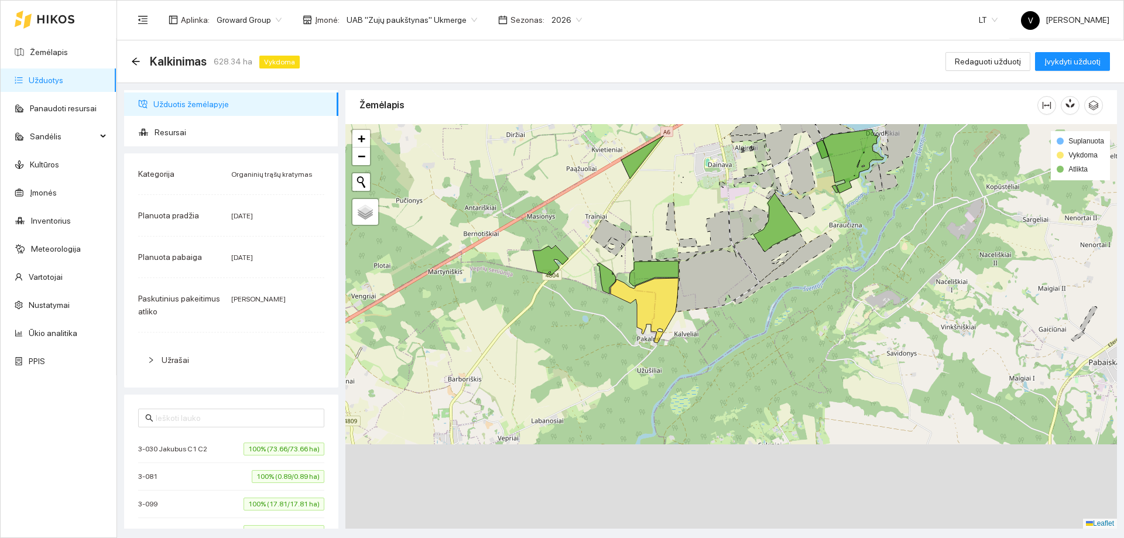
drag, startPoint x: 555, startPoint y: 408, endPoint x: 653, endPoint y: 181, distance: 246.4
click at [653, 181] on div at bounding box center [730, 326] width 771 height 404
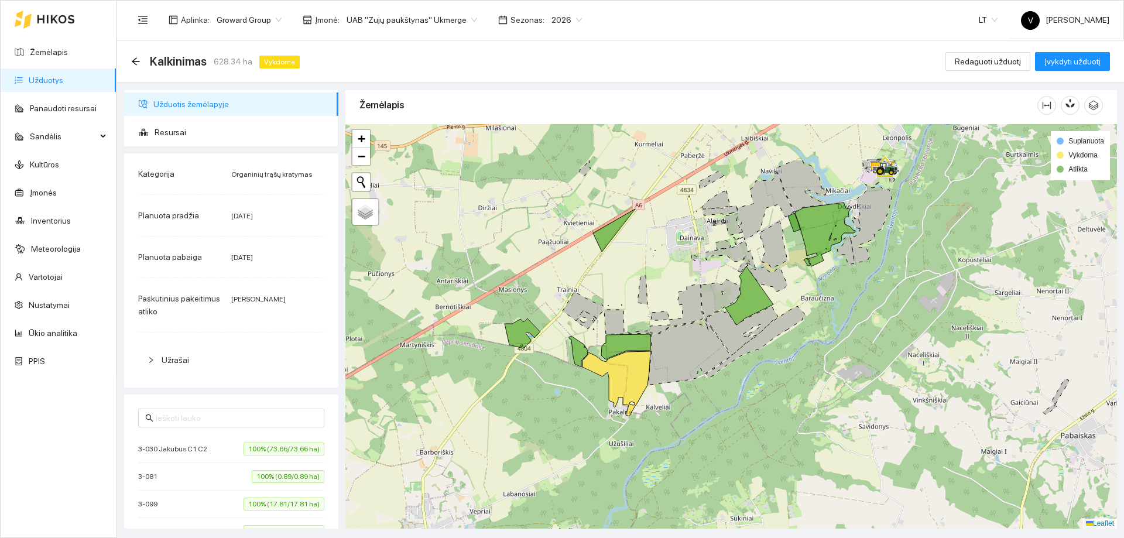
drag, startPoint x: 717, startPoint y: 243, endPoint x: 689, endPoint y: 347, distance: 107.7
click at [689, 333] on icon at bounding box center [677, 308] width 54 height 49
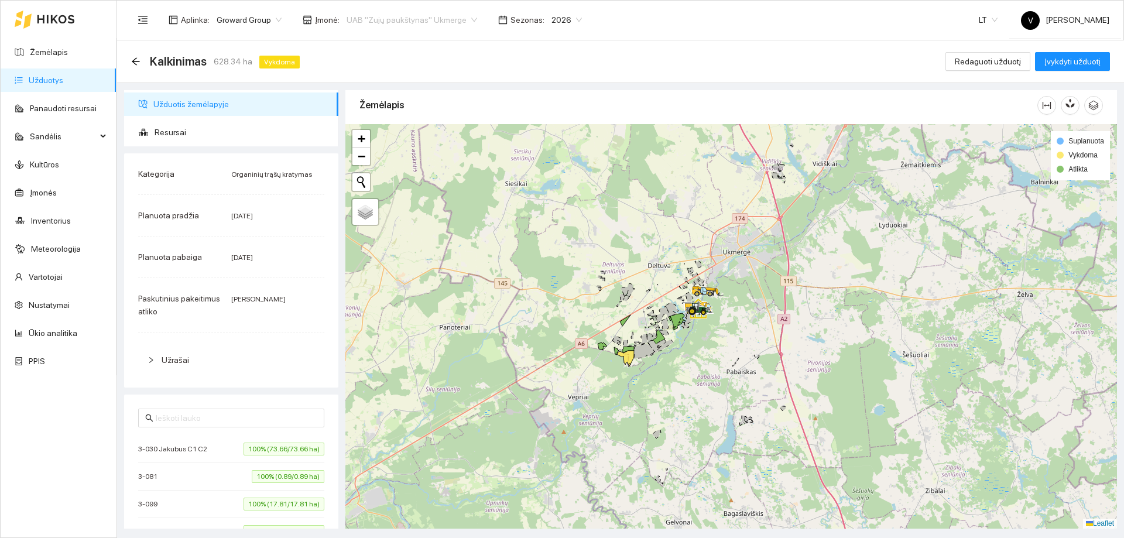
click at [464, 23] on span "UAB "Zujų paukštynas" Ukmerge" at bounding box center [411, 20] width 131 height 18
click at [423, 40] on div "Visos" at bounding box center [406, 42] width 128 height 13
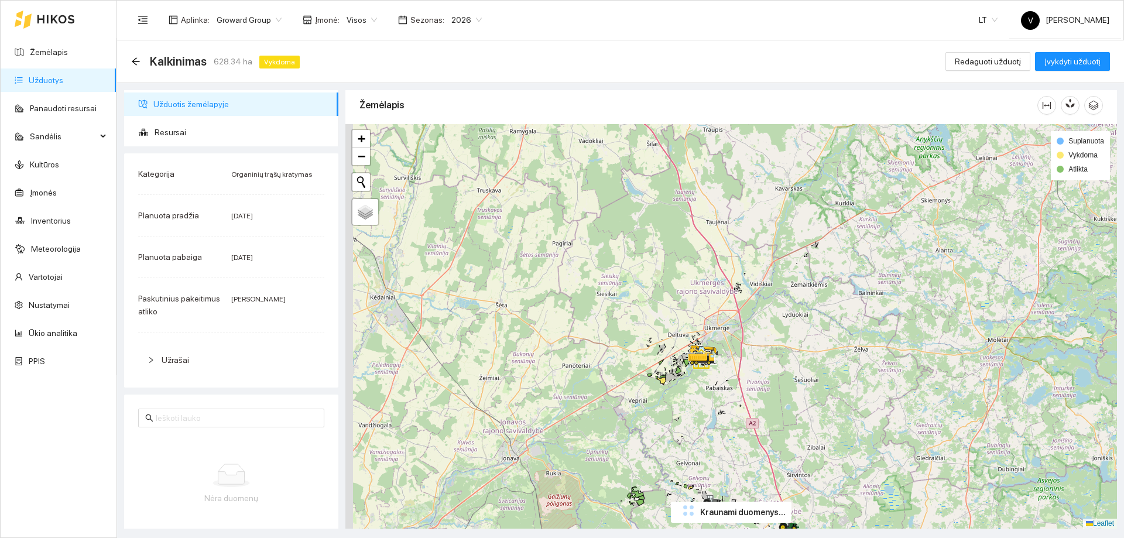
drag, startPoint x: 634, startPoint y: 238, endPoint x: 656, endPoint y: 342, distance: 106.4
click at [656, 342] on div at bounding box center [730, 326] width 771 height 404
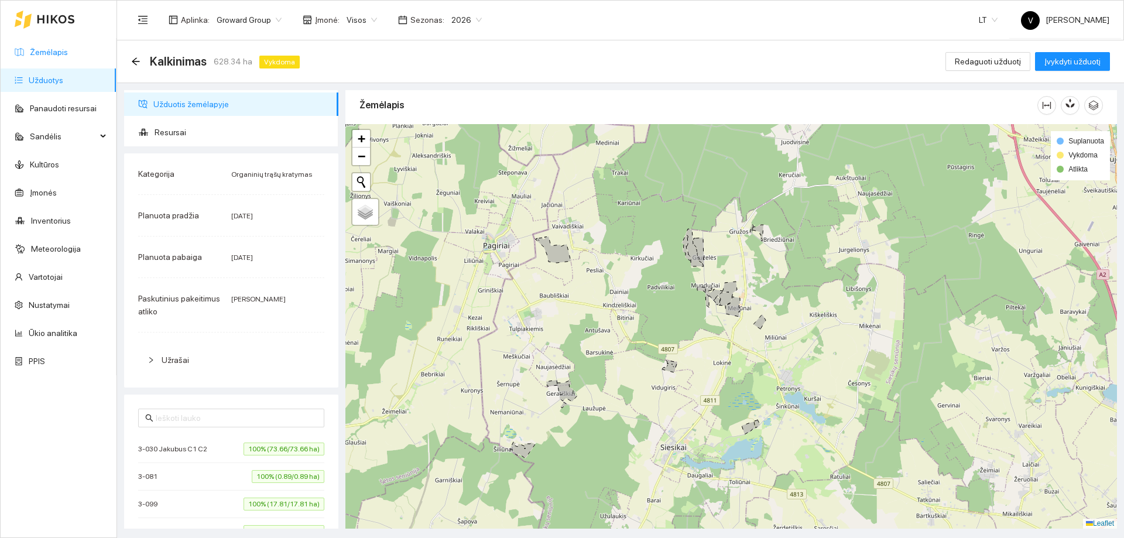
click at [52, 53] on link "Žemėlapis" at bounding box center [49, 51] width 38 height 9
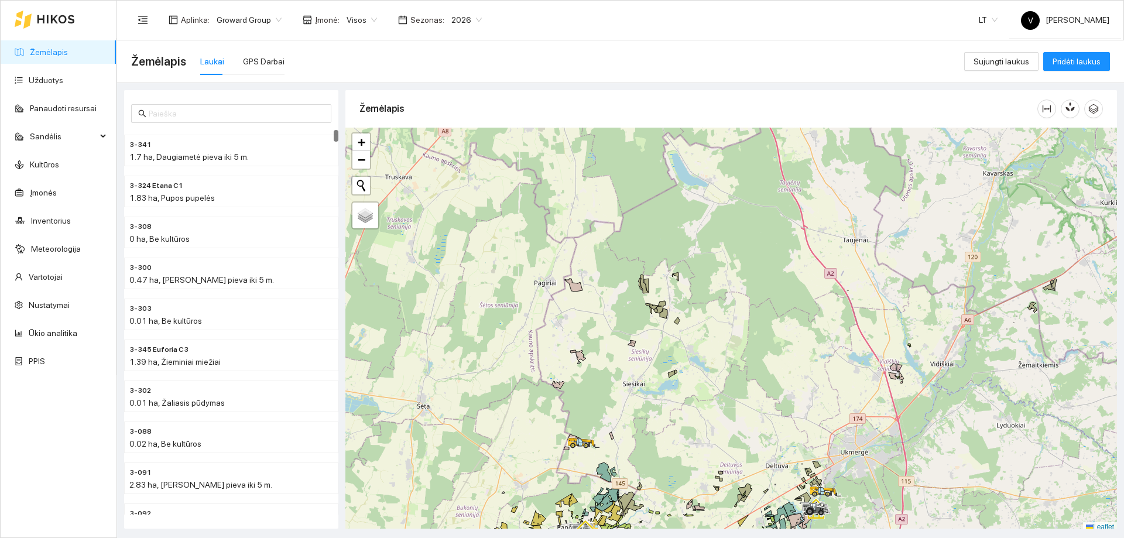
scroll to position [4, 0]
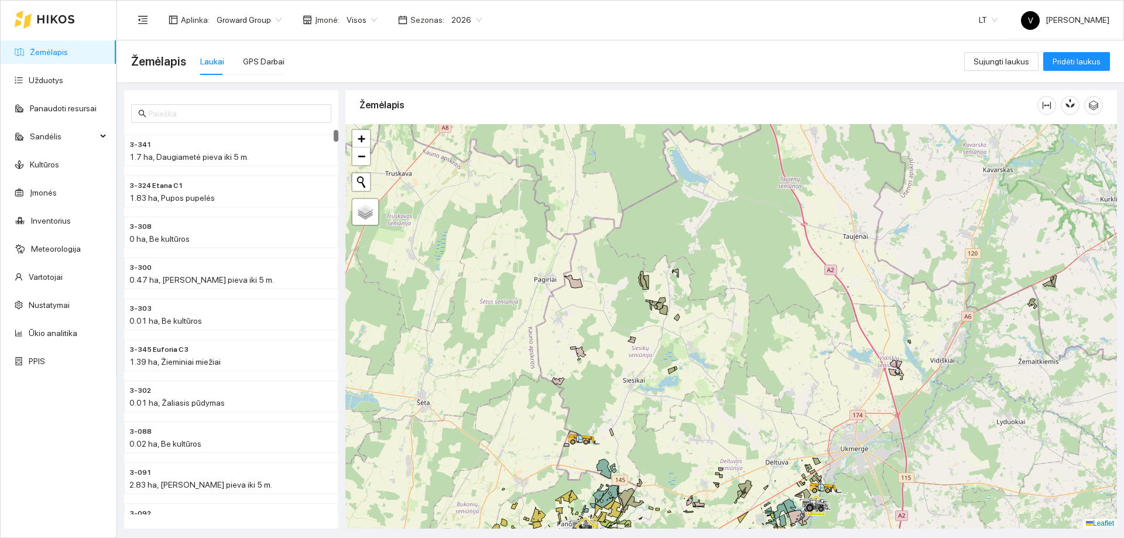
drag, startPoint x: 561, startPoint y: 425, endPoint x: 565, endPoint y: 356, distance: 69.2
click at [565, 356] on div at bounding box center [730, 326] width 771 height 404
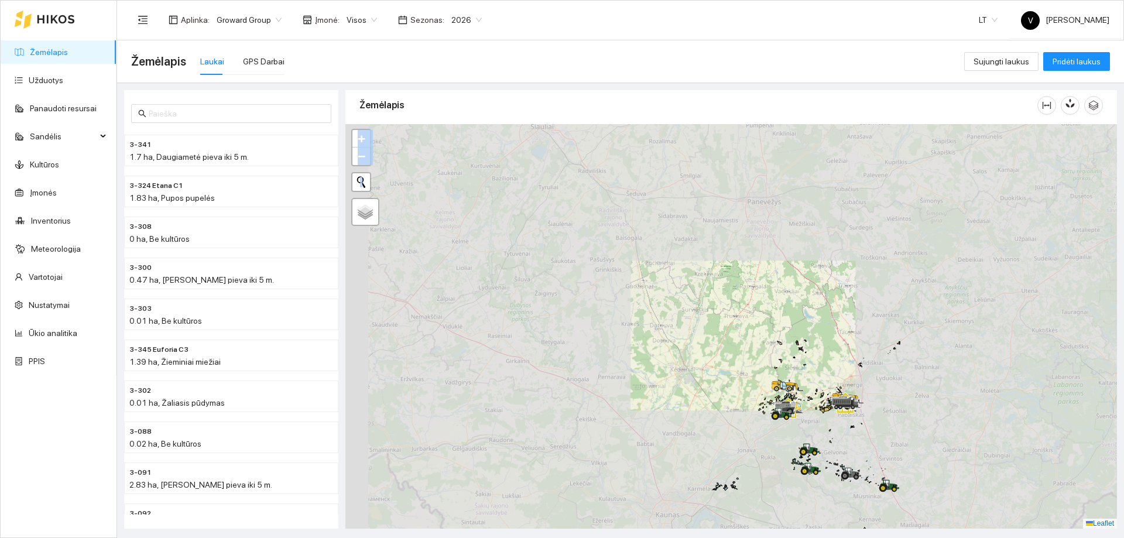
drag, startPoint x: 840, startPoint y: 284, endPoint x: 822, endPoint y: 215, distance: 71.4
click at [822, 215] on div at bounding box center [730, 326] width 771 height 404
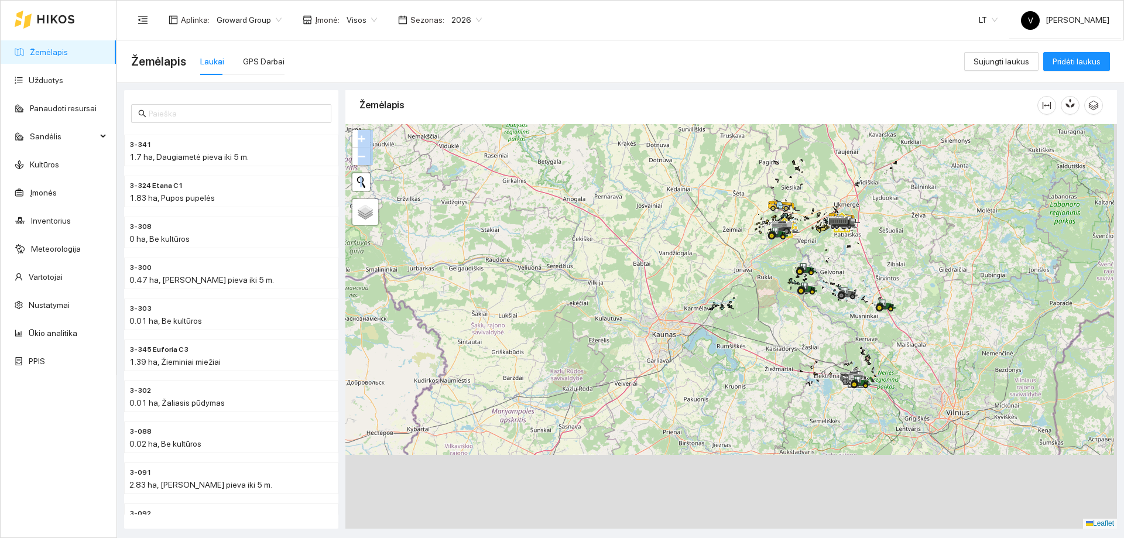
drag, startPoint x: 825, startPoint y: 439, endPoint x: 836, endPoint y: 325, distance: 114.7
click at [821, 255] on div at bounding box center [730, 326] width 771 height 404
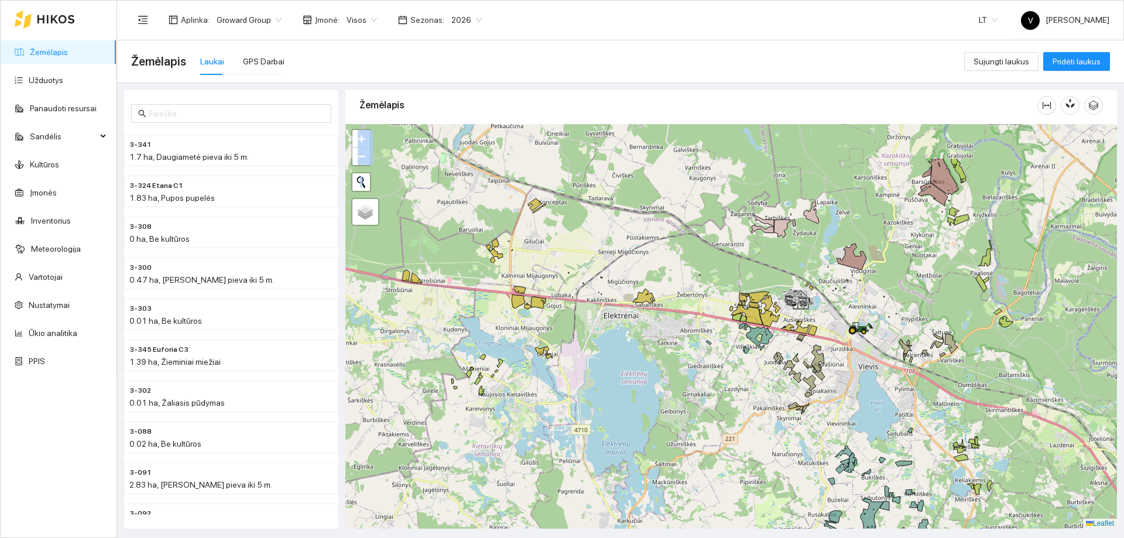
drag, startPoint x: 842, startPoint y: 184, endPoint x: 851, endPoint y: 258, distance: 75.0
click at [856, 262] on icon at bounding box center [851, 256] width 30 height 26
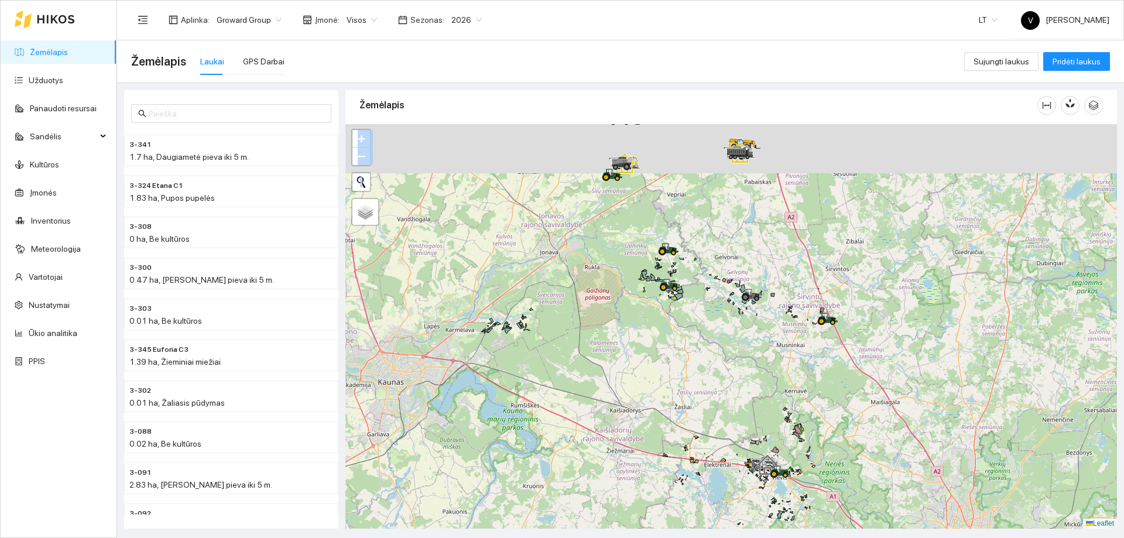
drag, startPoint x: 668, startPoint y: 273, endPoint x: 698, endPoint y: 420, distance: 150.5
click at [698, 420] on div at bounding box center [730, 326] width 771 height 404
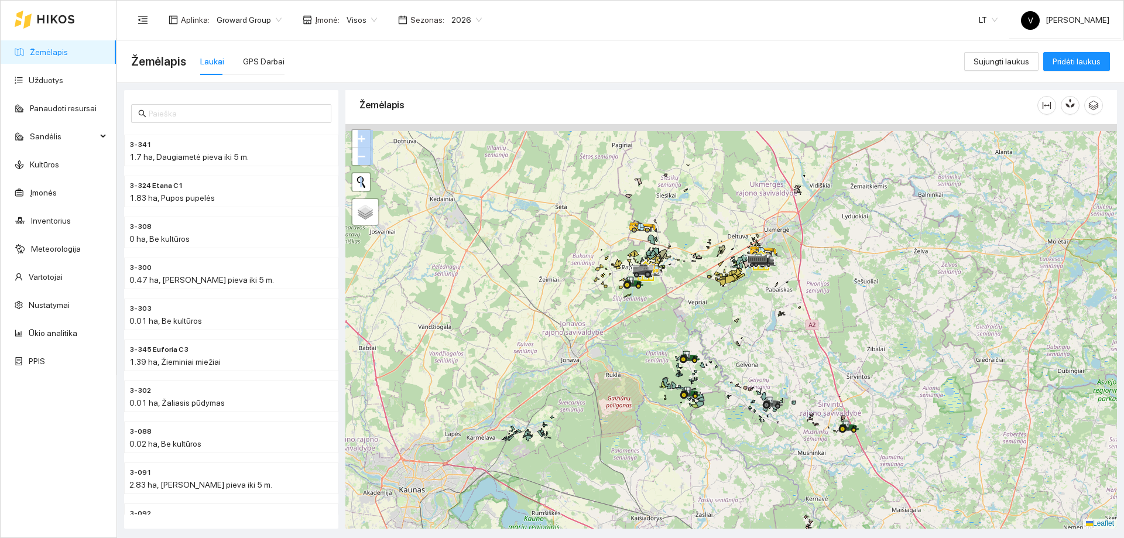
drag, startPoint x: 640, startPoint y: 238, endPoint x: 647, endPoint y: 281, distance: 43.4
click at [647, 278] on icon at bounding box center [647, 274] width 7 height 7
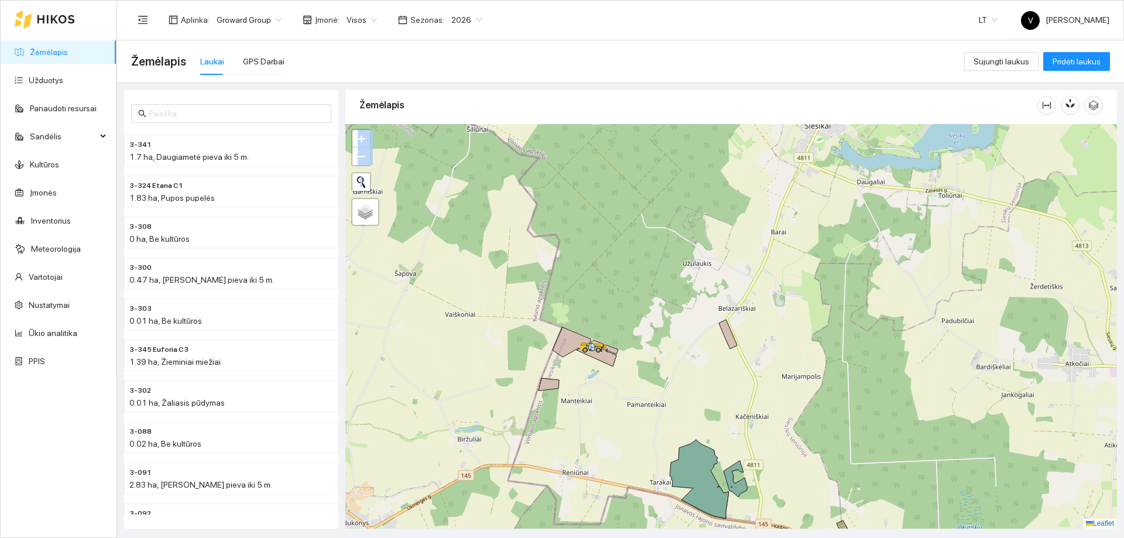
drag, startPoint x: 673, startPoint y: 277, endPoint x: 678, endPoint y: 426, distance: 149.3
click at [678, 426] on div at bounding box center [730, 326] width 771 height 404
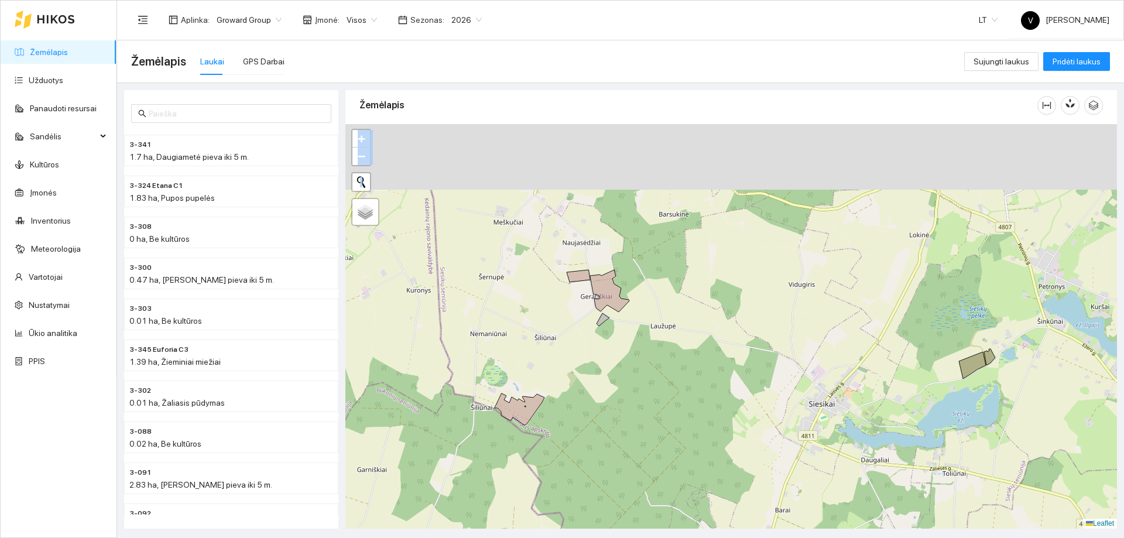
drag, startPoint x: 650, startPoint y: 357, endPoint x: 650, endPoint y: 381, distance: 24.0
click at [650, 381] on div at bounding box center [730, 326] width 771 height 404
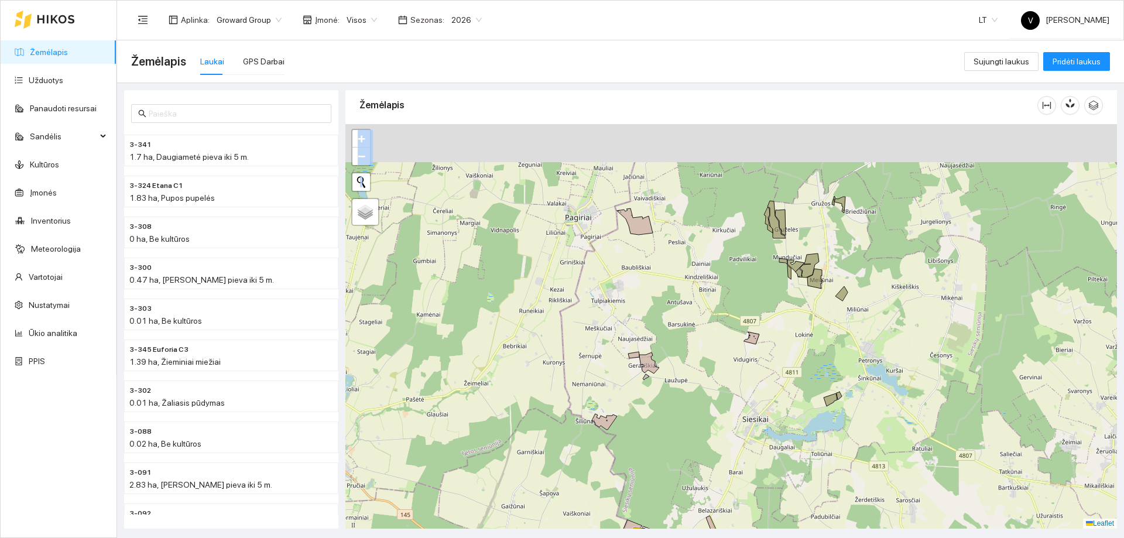
drag, startPoint x: 707, startPoint y: 334, endPoint x: 707, endPoint y: 354, distance: 19.9
click at [707, 354] on div at bounding box center [730, 326] width 771 height 404
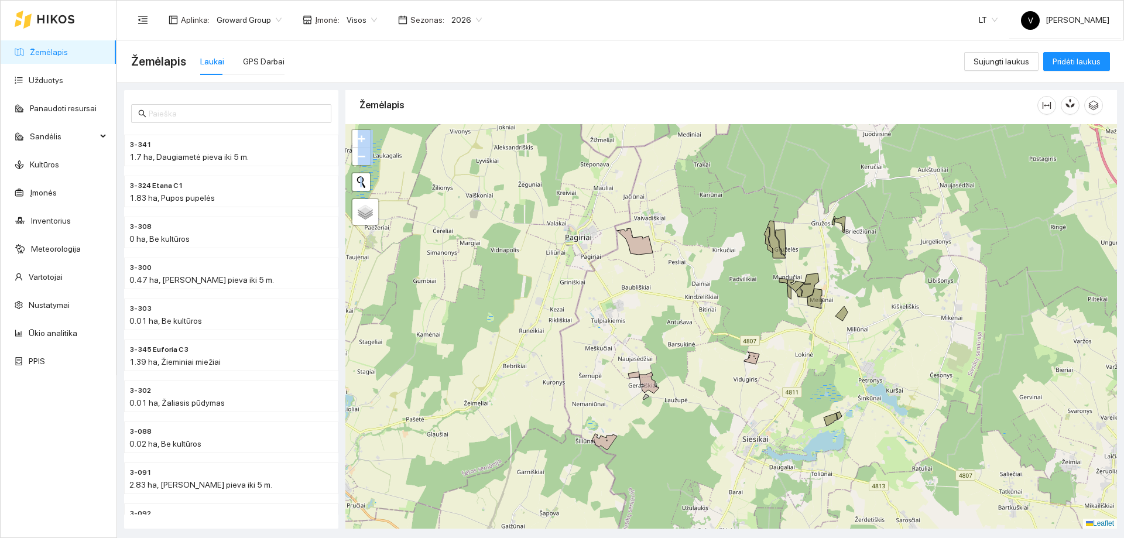
drag, startPoint x: 805, startPoint y: 435, endPoint x: 691, endPoint y: 178, distance: 280.9
click at [691, 179] on div at bounding box center [730, 326] width 771 height 404
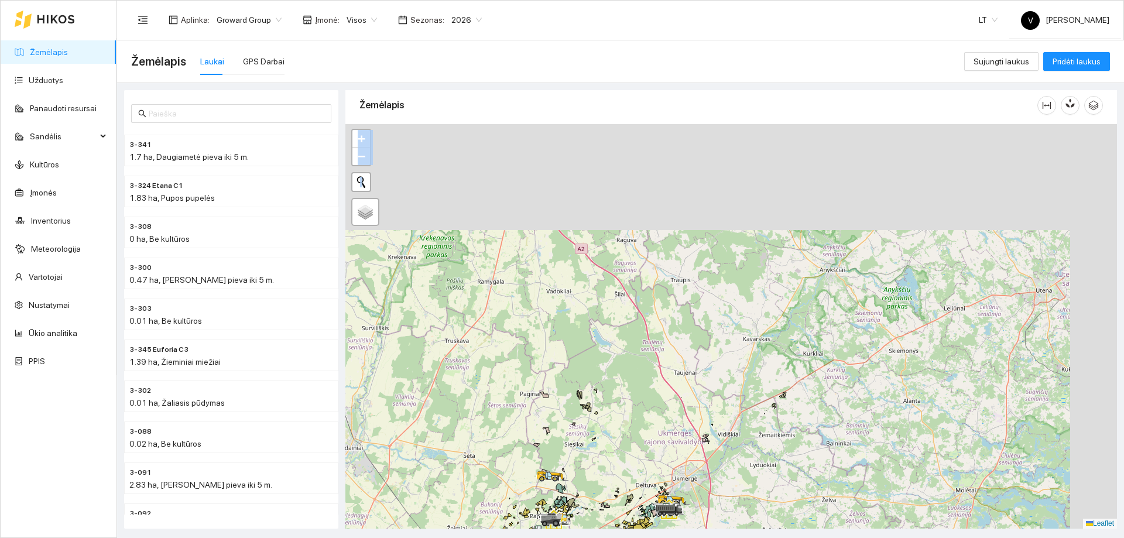
drag, startPoint x: 857, startPoint y: 293, endPoint x: 691, endPoint y: 470, distance: 242.6
click at [691, 470] on div at bounding box center [730, 326] width 771 height 404
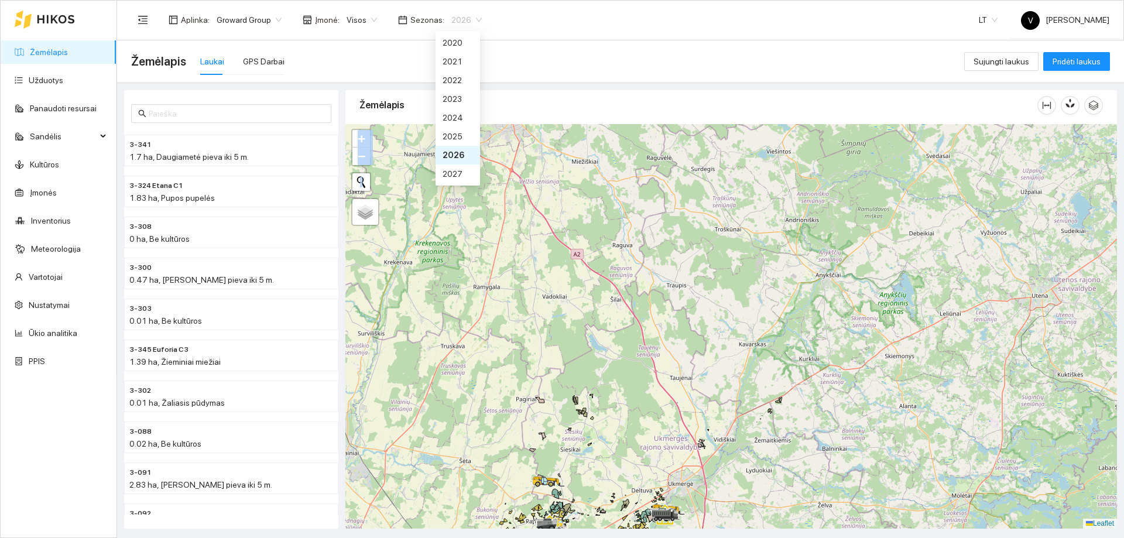
click at [472, 22] on span "2026" at bounding box center [466, 20] width 30 height 18
click at [451, 139] on div "2025" at bounding box center [457, 136] width 30 height 13
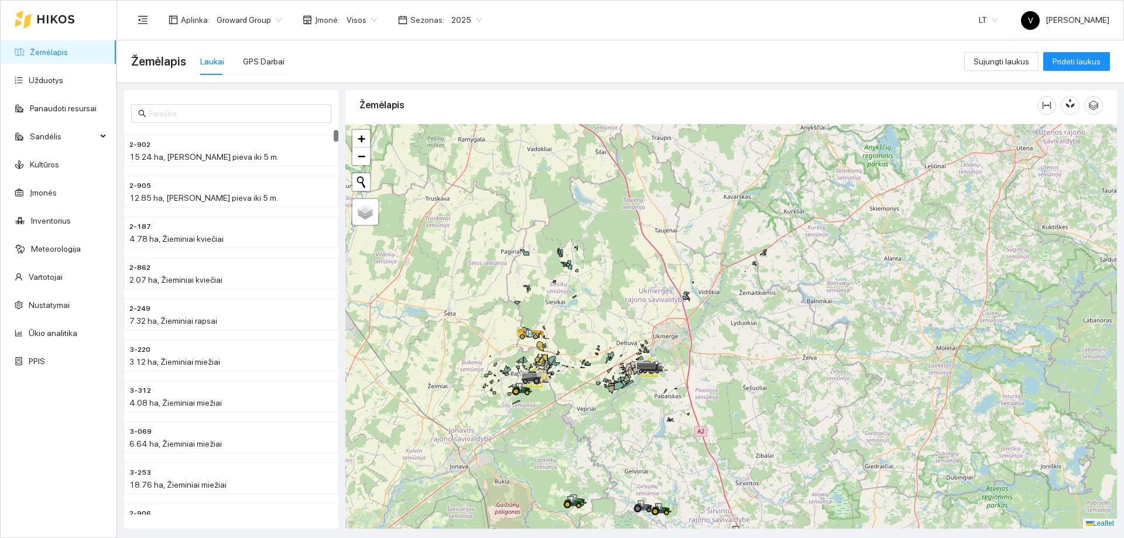
drag, startPoint x: 744, startPoint y: 360, endPoint x: 674, endPoint y: 279, distance: 107.9
click at [727, 243] on div at bounding box center [730, 326] width 771 height 404
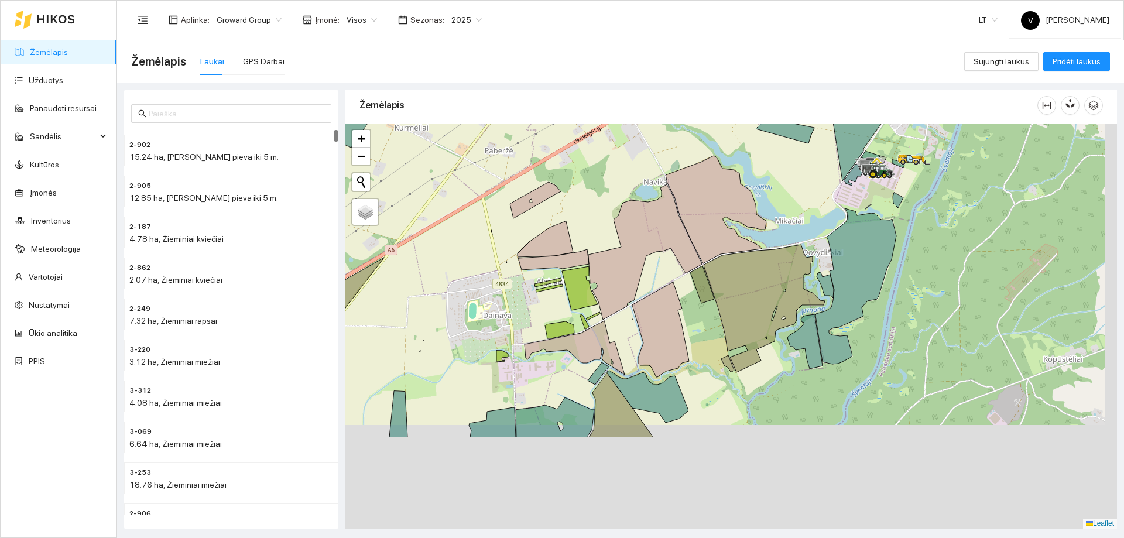
drag, startPoint x: 648, startPoint y: 335, endPoint x: 608, endPoint y: 257, distance: 87.4
click at [614, 233] on icon at bounding box center [645, 251] width 114 height 135
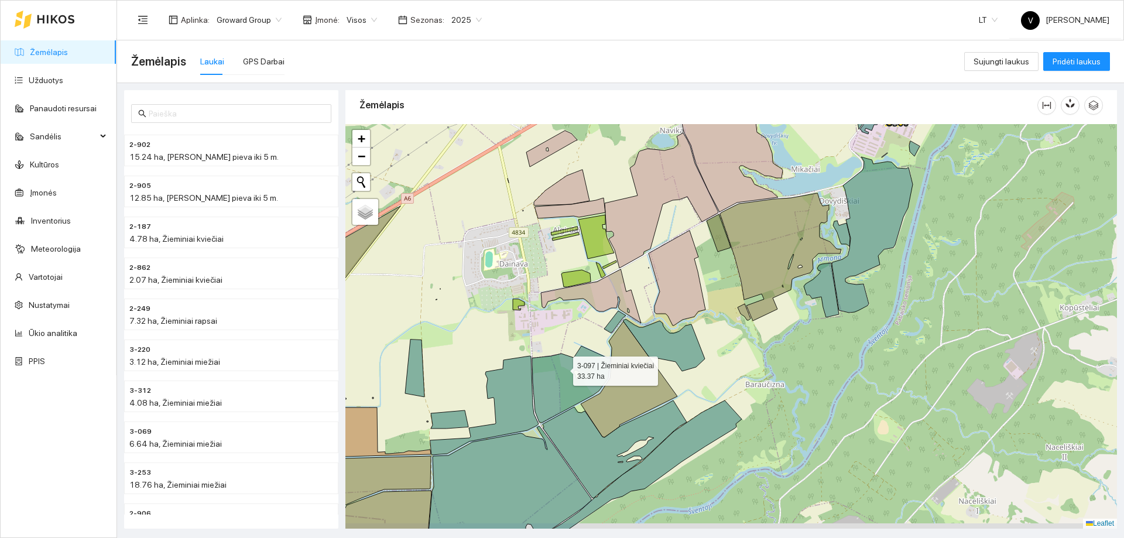
drag, startPoint x: 562, startPoint y: 376, endPoint x: 562, endPoint y: 356, distance: 20.5
click at [562, 356] on icon at bounding box center [571, 384] width 78 height 77
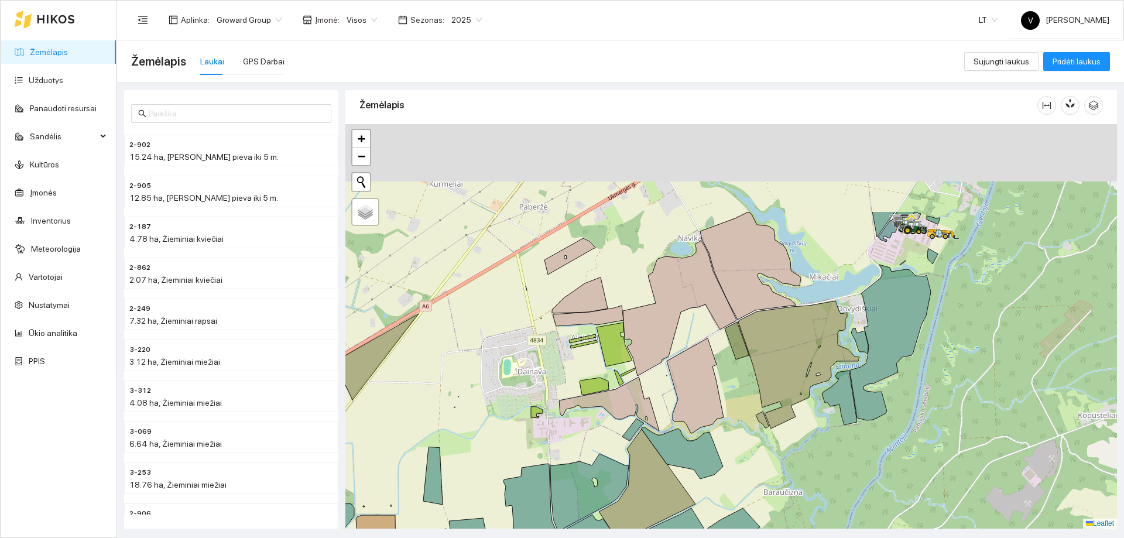
drag, startPoint x: 704, startPoint y: 222, endPoint x: 718, endPoint y: 300, distance: 78.5
click at [722, 352] on div at bounding box center [730, 326] width 771 height 404
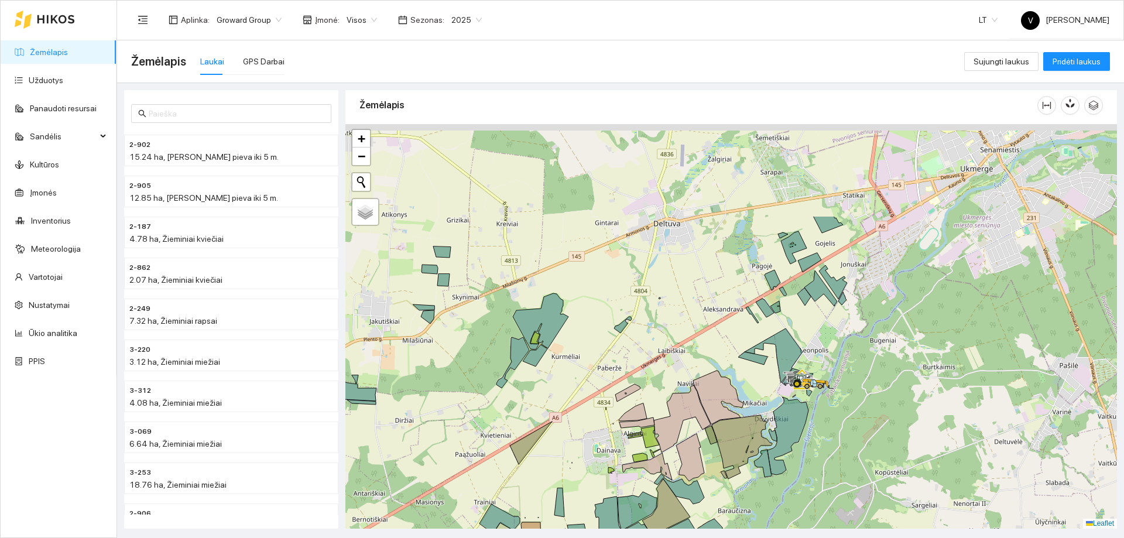
drag, startPoint x: 700, startPoint y: 217, endPoint x: 688, endPoint y: 350, distance: 133.5
click at [688, 350] on div at bounding box center [730, 326] width 771 height 404
